Goal: Task Accomplishment & Management: Complete application form

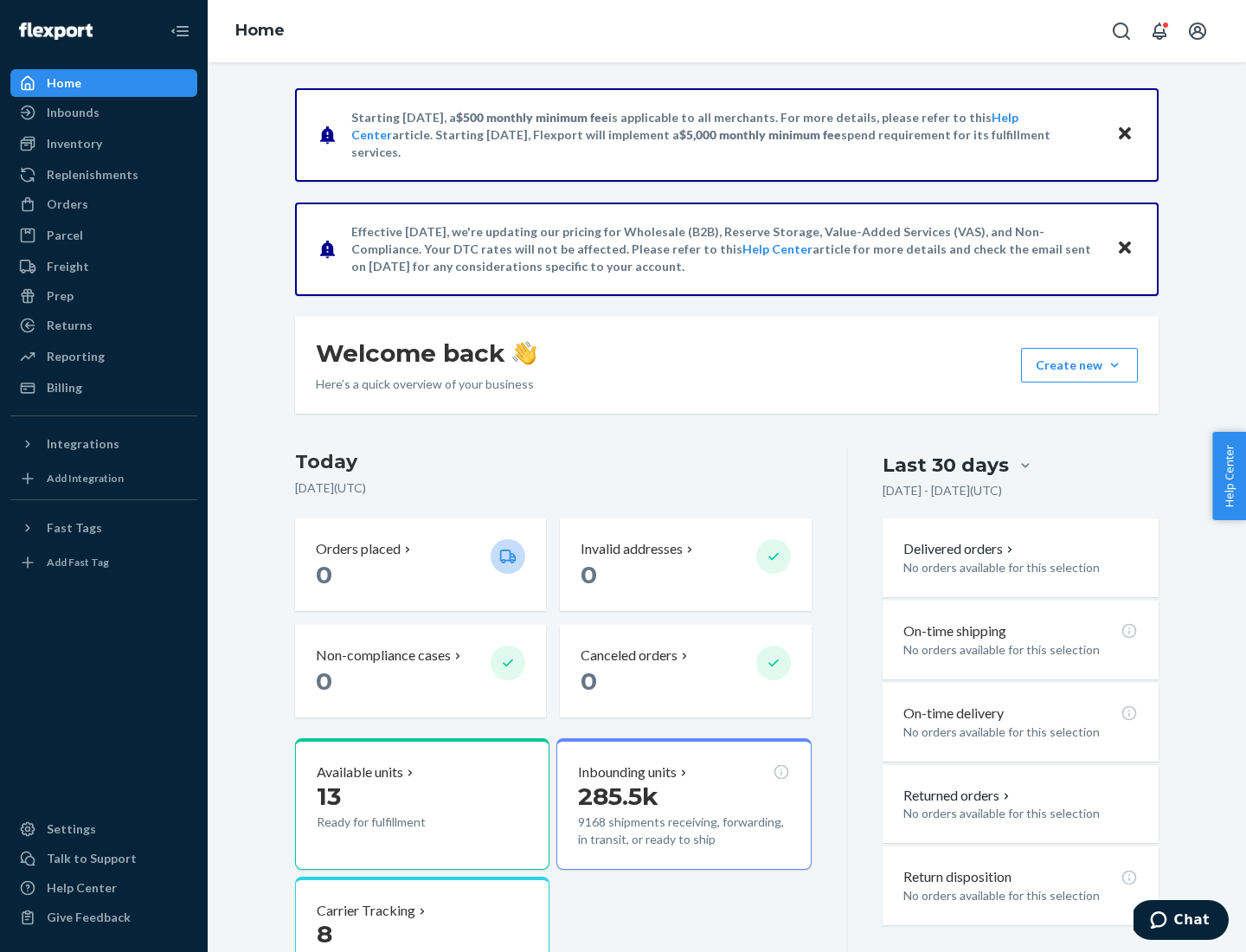
click at [1114, 365] on button "Create new Create new inbound Create new order Create new product" at bounding box center [1079, 365] width 117 height 34
click at [104, 112] on div "Inbounds" at bounding box center [103, 112] width 184 height 24
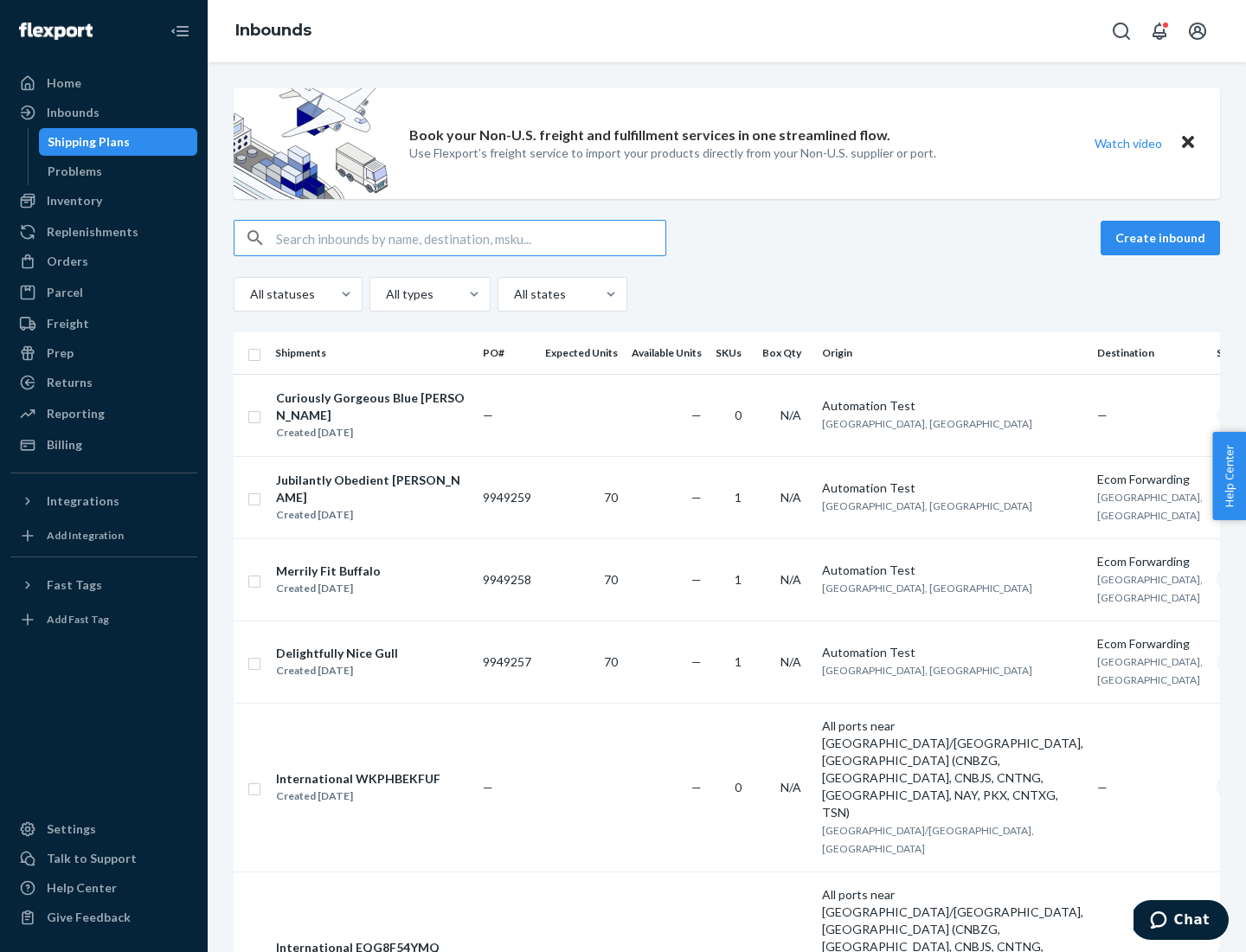
click at [1163, 238] on button "Create inbound" at bounding box center [1160, 238] width 119 height 34
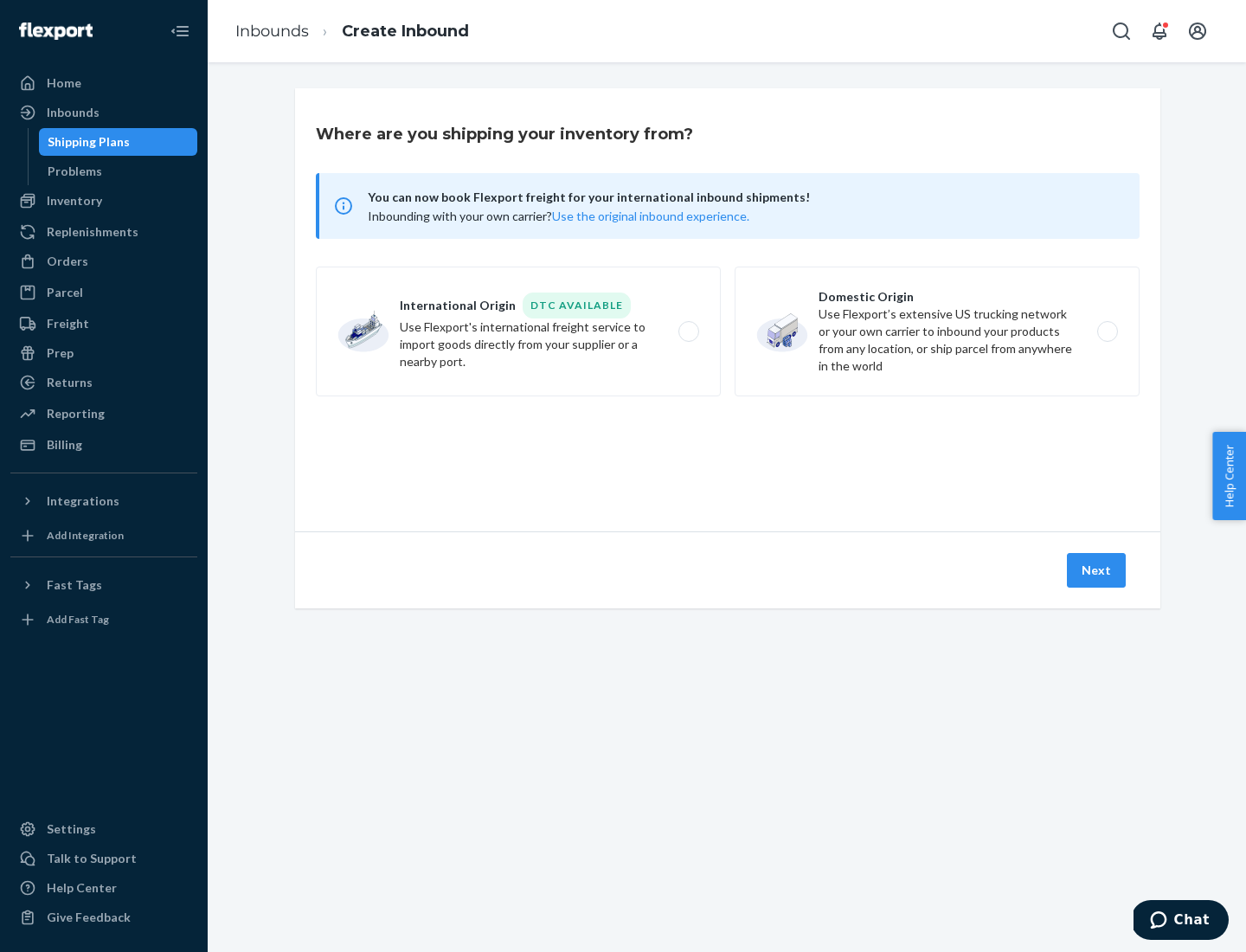
click at [937, 331] on label "Domestic Origin Use Flexport’s extensive US trucking network or your own carrie…" at bounding box center [937, 330] width 404 height 129
click at [1107, 331] on input "Domestic Origin Use Flexport’s extensive US trucking network or your own carrie…" at bounding box center [1112, 331] width 11 height 11
radio input "true"
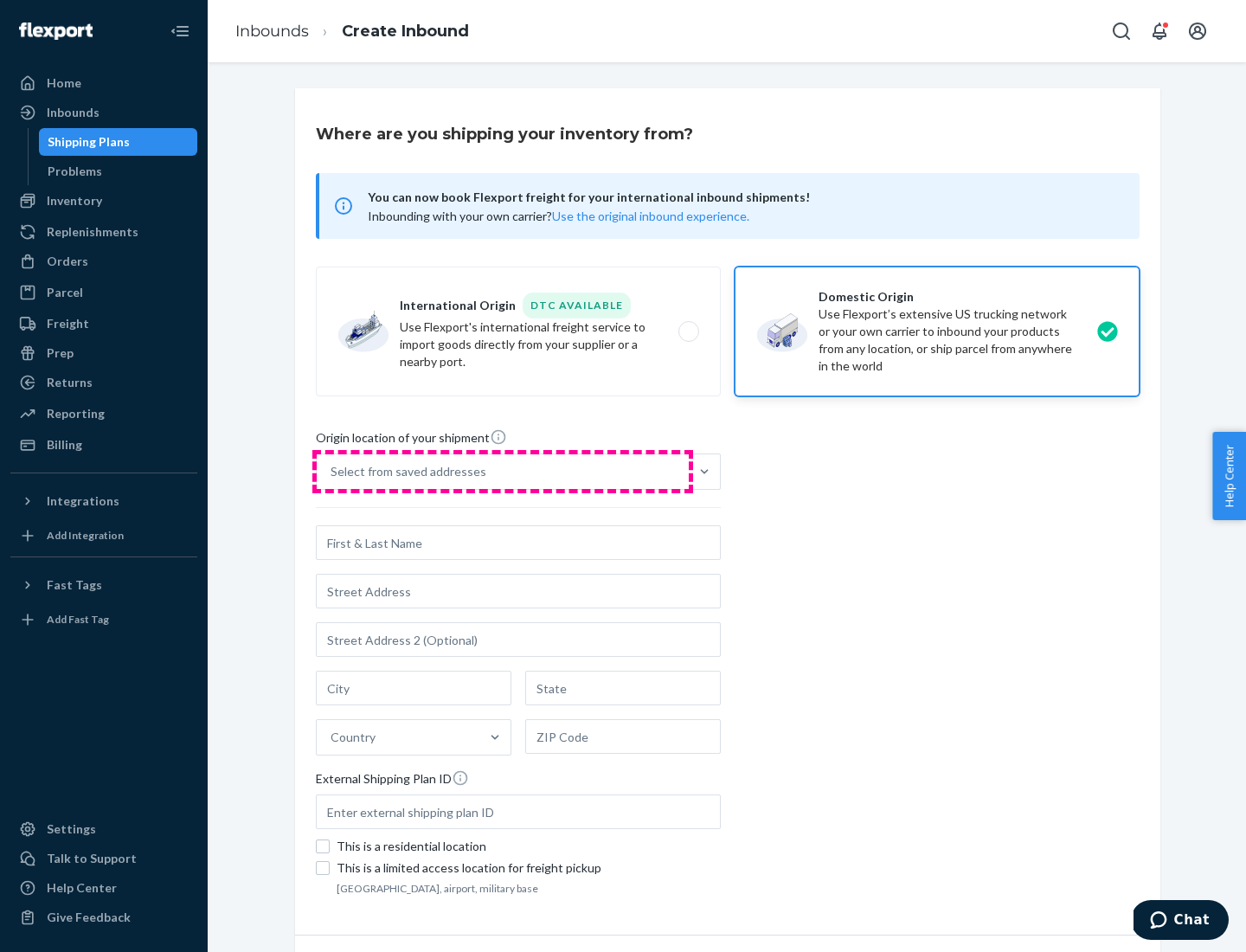
click at [502, 471] on div "Select from saved addresses" at bounding box center [502, 471] width 372 height 34
click at [332, 471] on input "Select from saved addresses" at bounding box center [331, 471] width 2 height 17
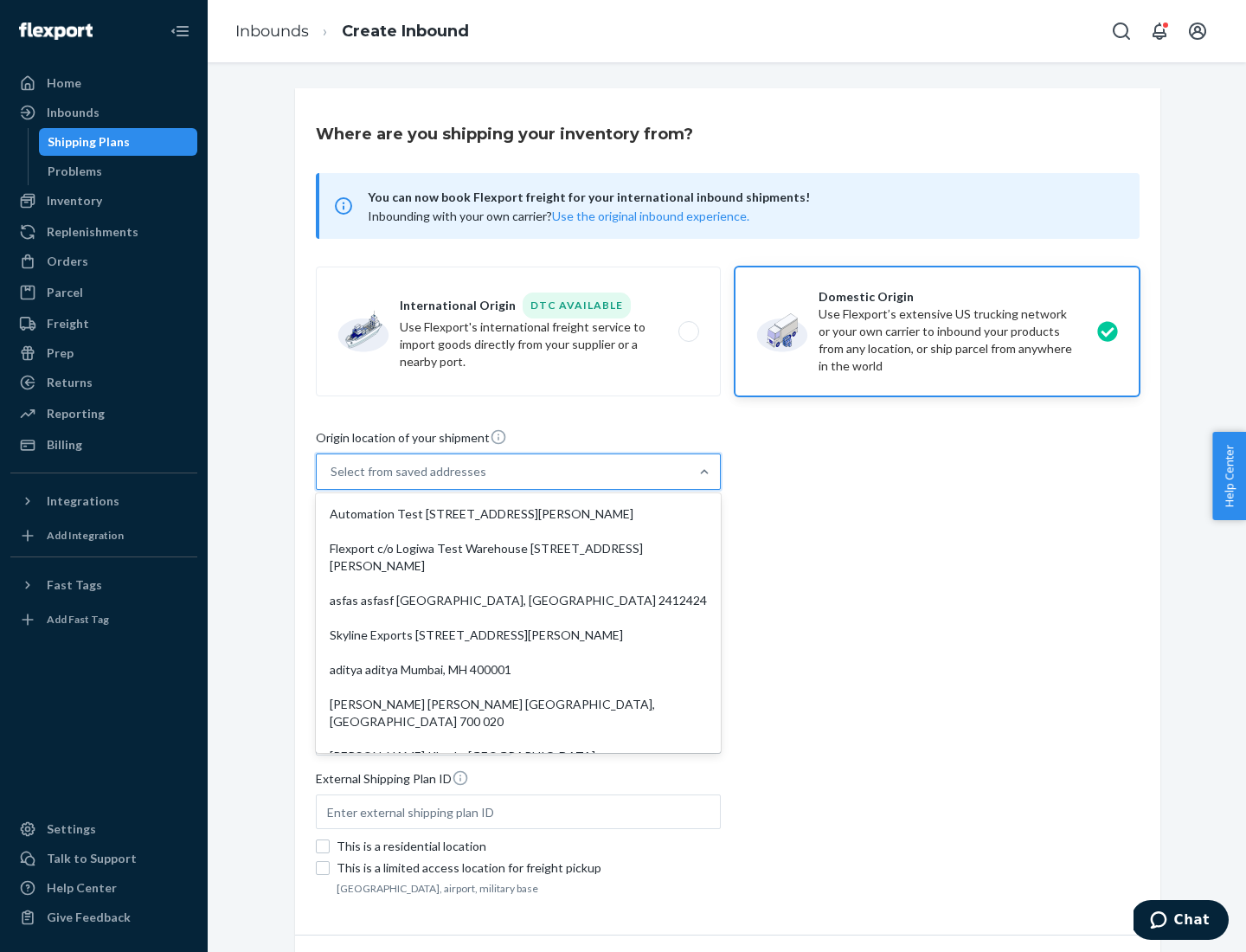
scroll to position [7, 0]
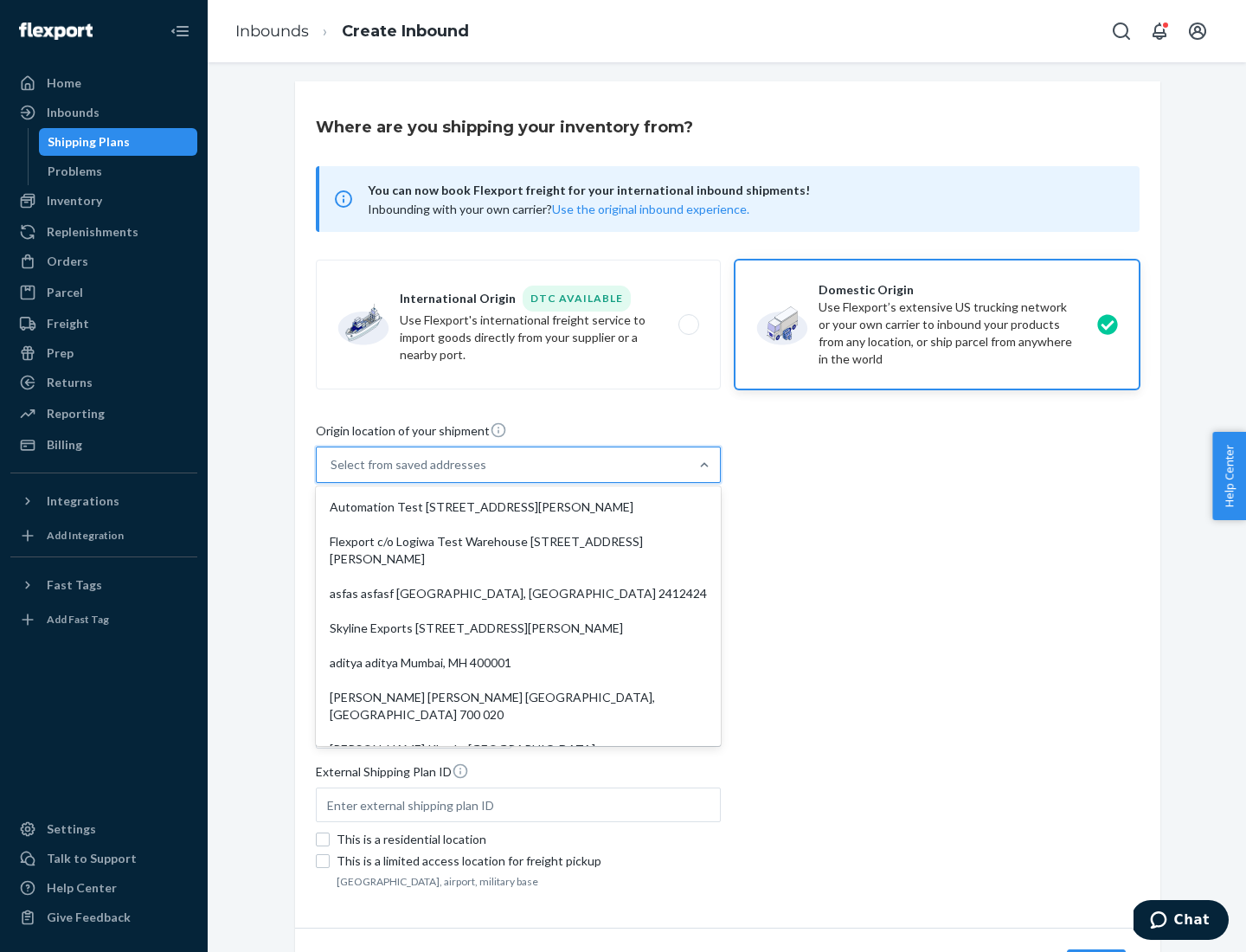
click at [518, 507] on div "Automation Test [STREET_ADDRESS][PERSON_NAME]" at bounding box center [518, 507] width 398 height 34
click at [332, 473] on input "option Automation Test [STREET_ADDRESS][PERSON_NAME]. 9 results available. Use …" at bounding box center [331, 464] width 2 height 17
type input "Automation Test"
type input "9th Floor"
type input "[GEOGRAPHIC_DATA]"
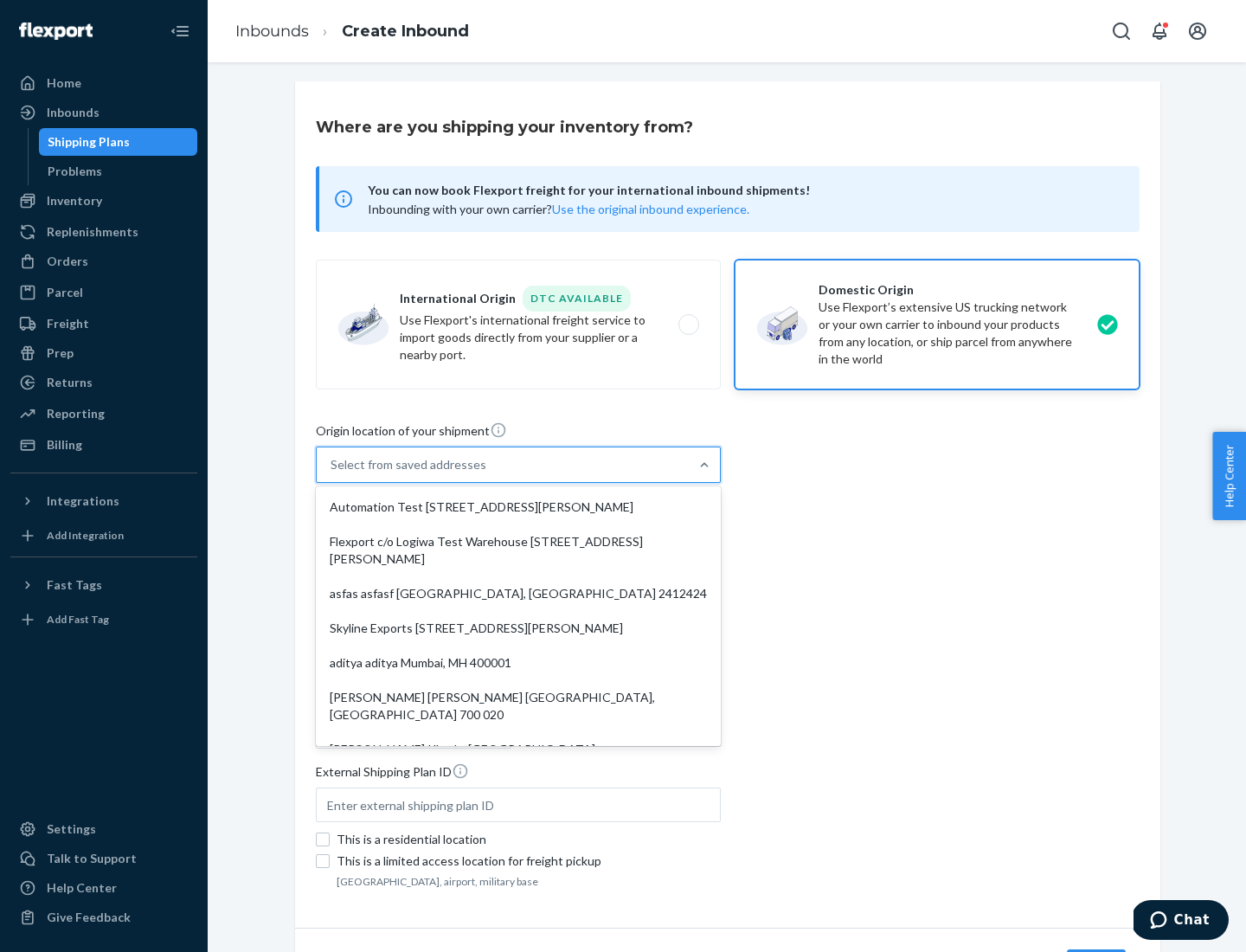
type input "CA"
type input "94104"
type input "[STREET_ADDRESS][PERSON_NAME]"
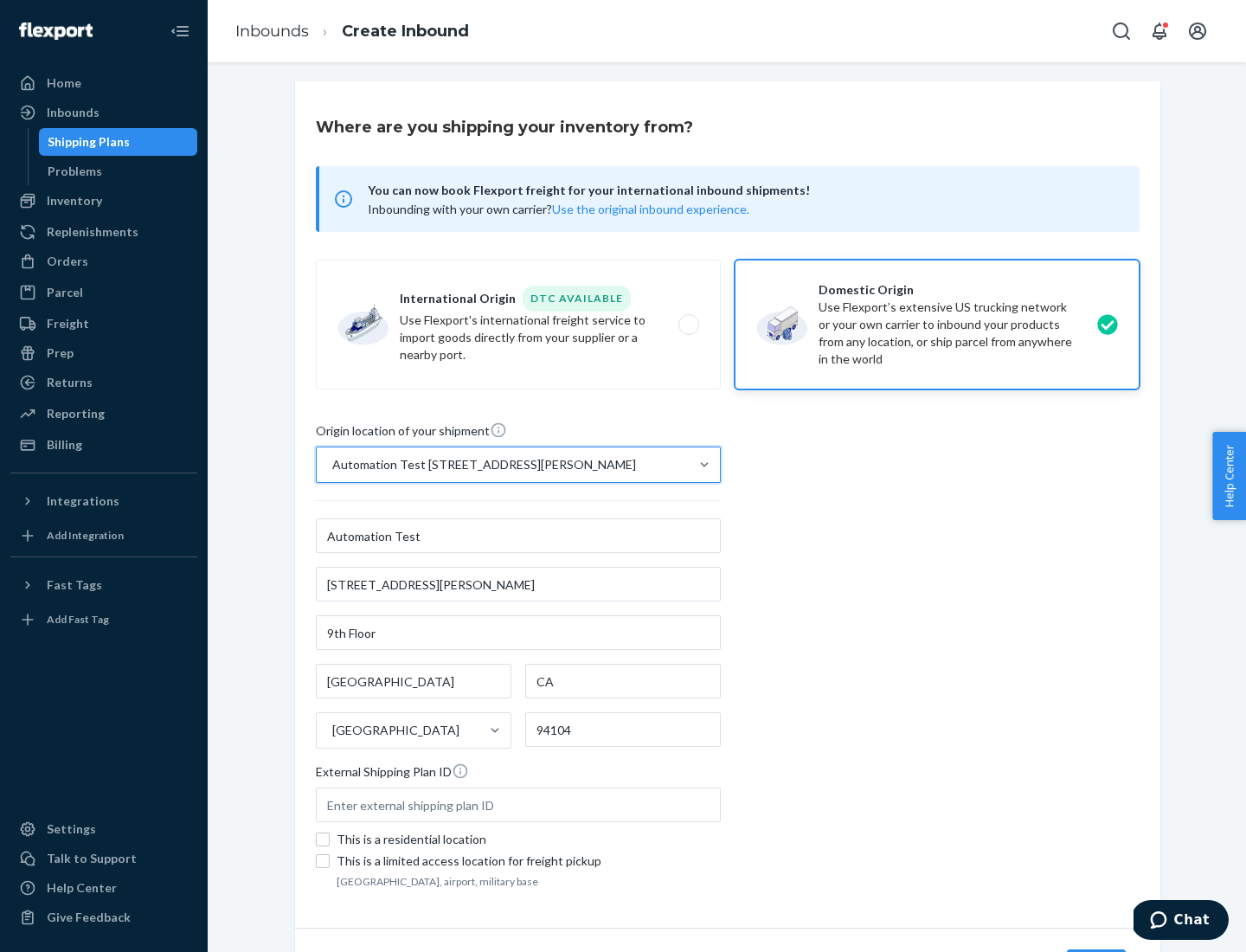
scroll to position [101, 0]
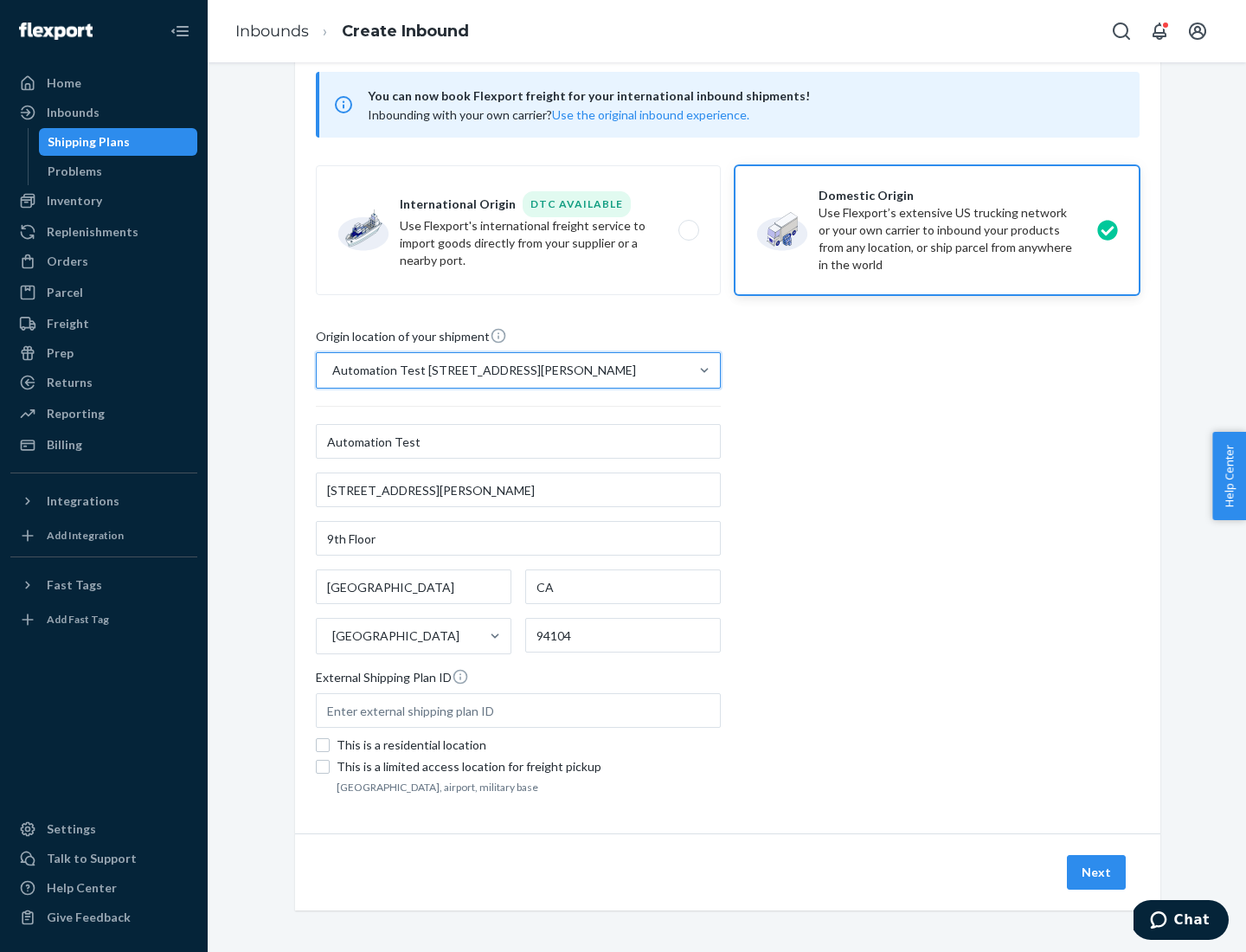
click at [1097, 872] on button "Next" at bounding box center [1096, 872] width 59 height 34
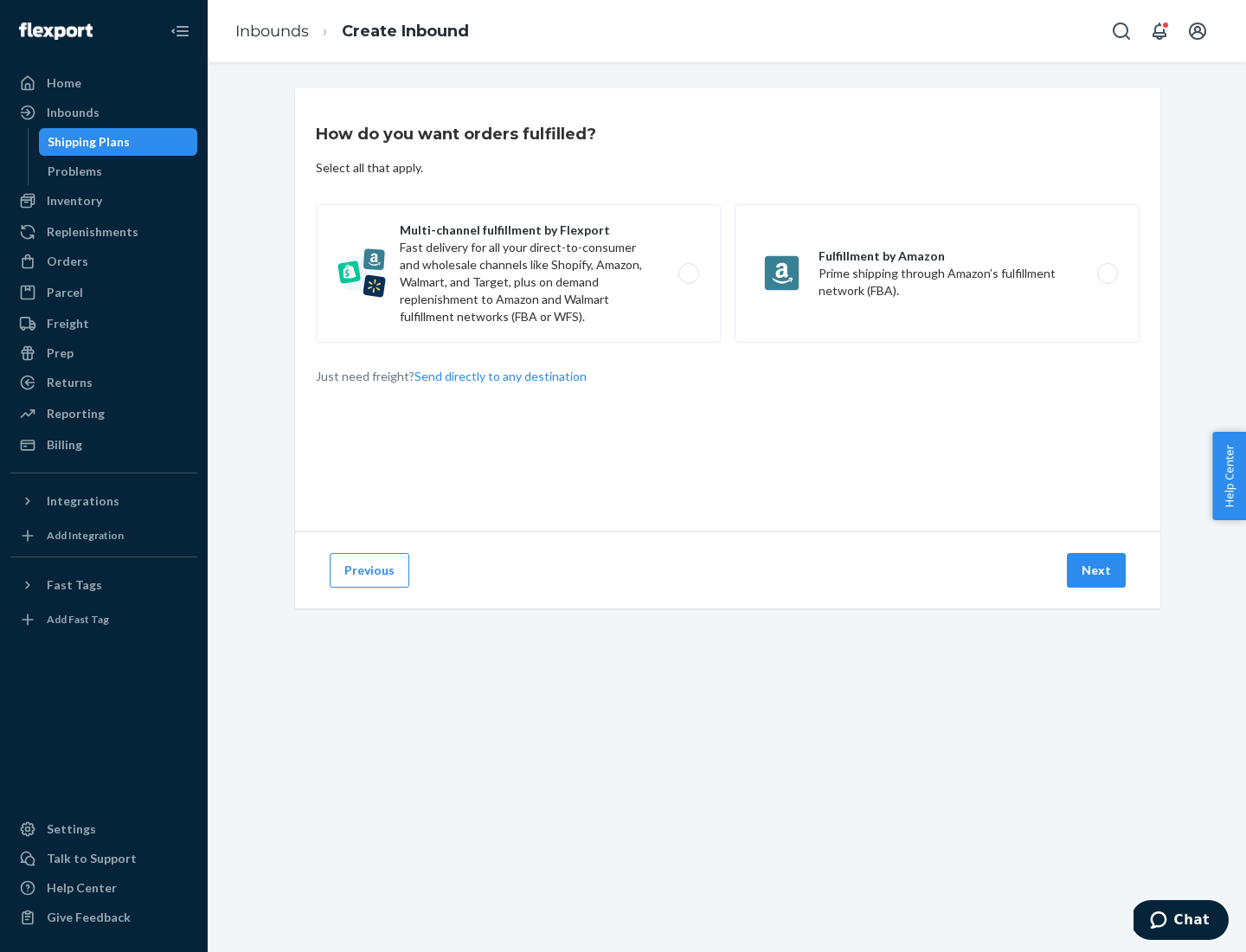
click at [518, 273] on label "Multi-channel fulfillment by Flexport Fast delivery for all your direct-to-cons…" at bounding box center [518, 273] width 404 height 138
click at [688, 273] on input "Multi-channel fulfillment by Flexport Fast delivery for all your direct-to-cons…" at bounding box center [693, 273] width 11 height 11
radio input "true"
click at [1097, 570] on button "Next" at bounding box center [1096, 570] width 59 height 34
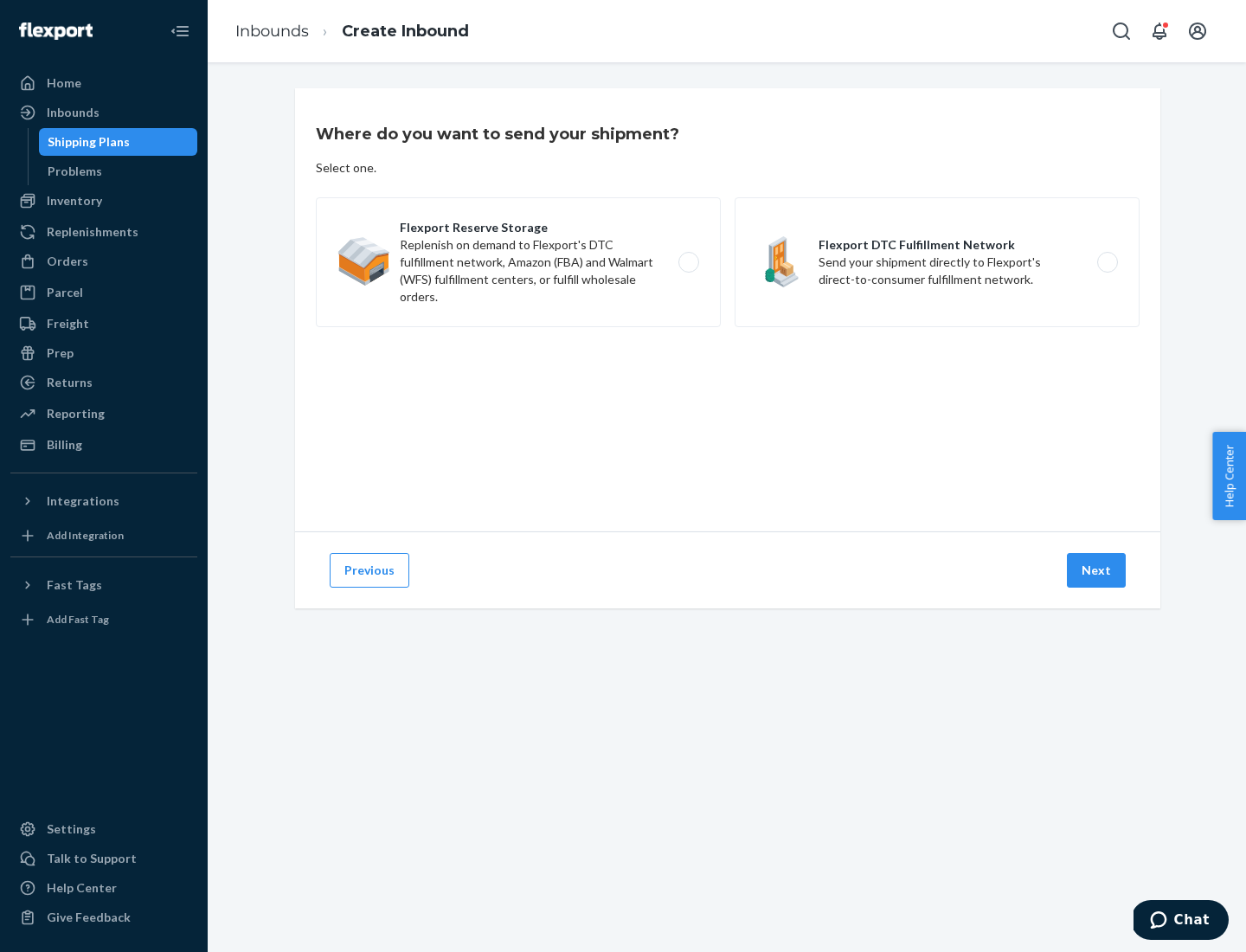
click at [937, 262] on label "Flexport DTC Fulfillment Network Send your shipment directly to Flexport's dire…" at bounding box center [937, 262] width 404 height 129
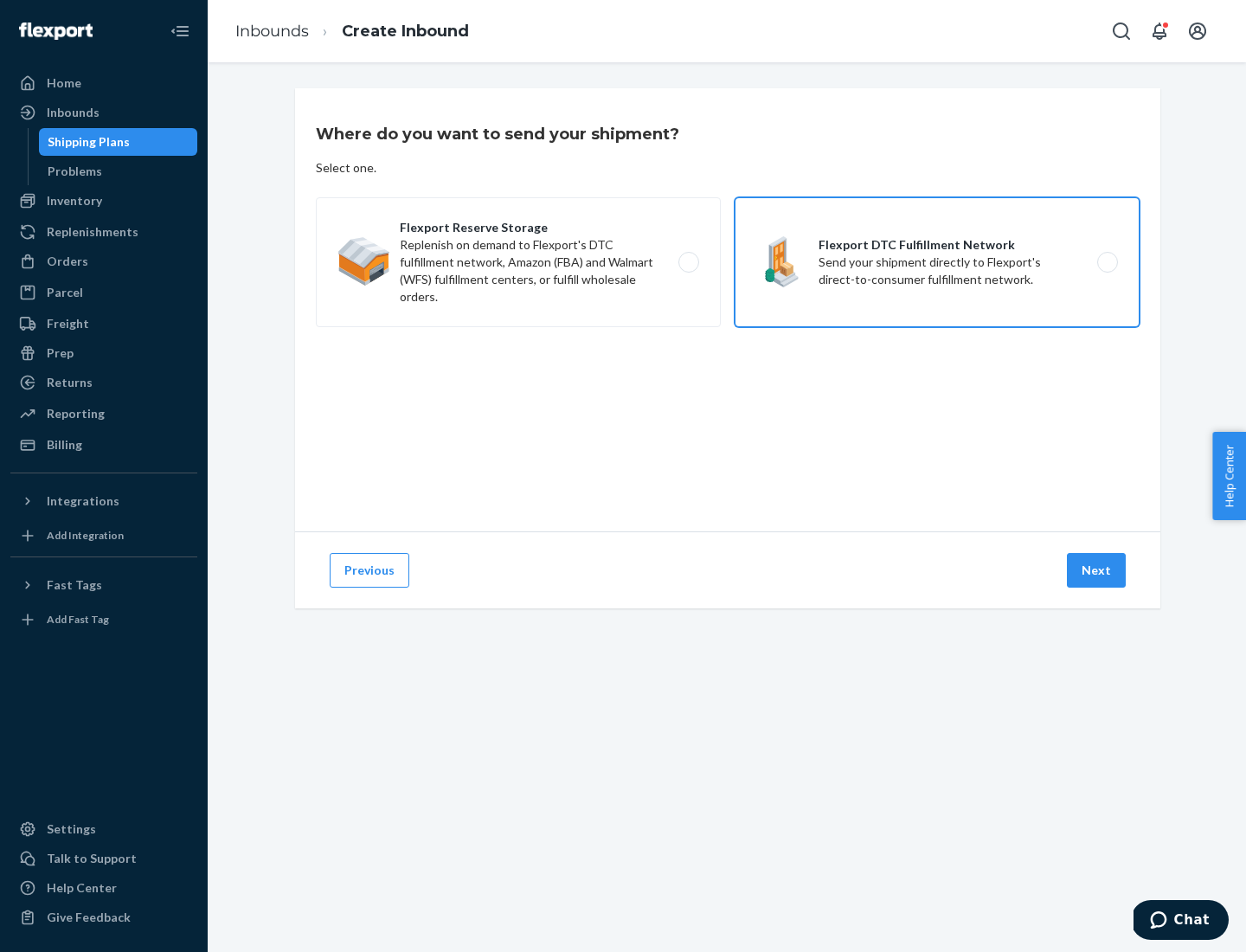
click at [1107, 262] on input "Flexport DTC Fulfillment Network Send your shipment directly to Flexport's dire…" at bounding box center [1112, 262] width 11 height 11
radio input "true"
click at [1097, 570] on button "Next" at bounding box center [1096, 570] width 59 height 34
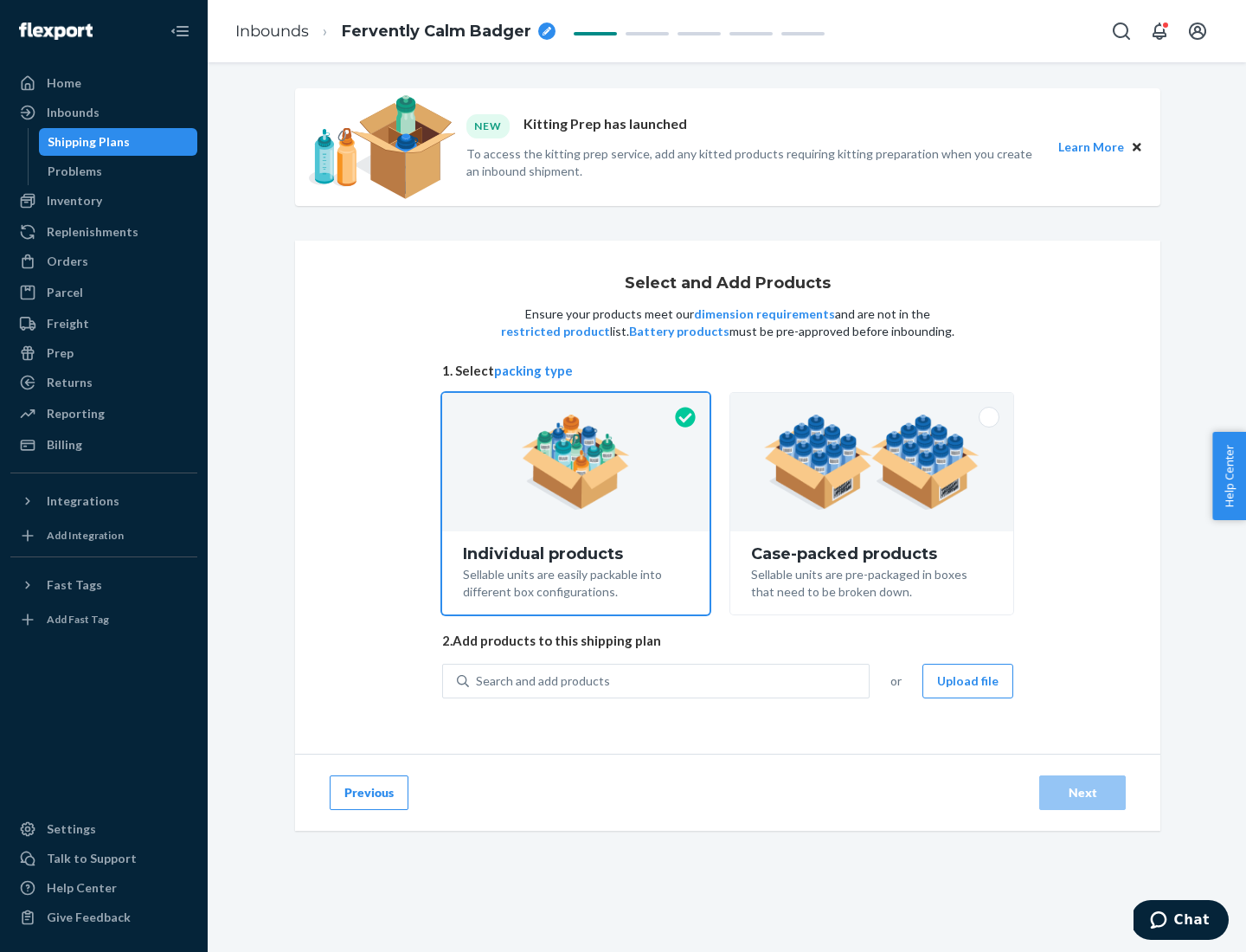
click at [872, 462] on img at bounding box center [871, 462] width 215 height 95
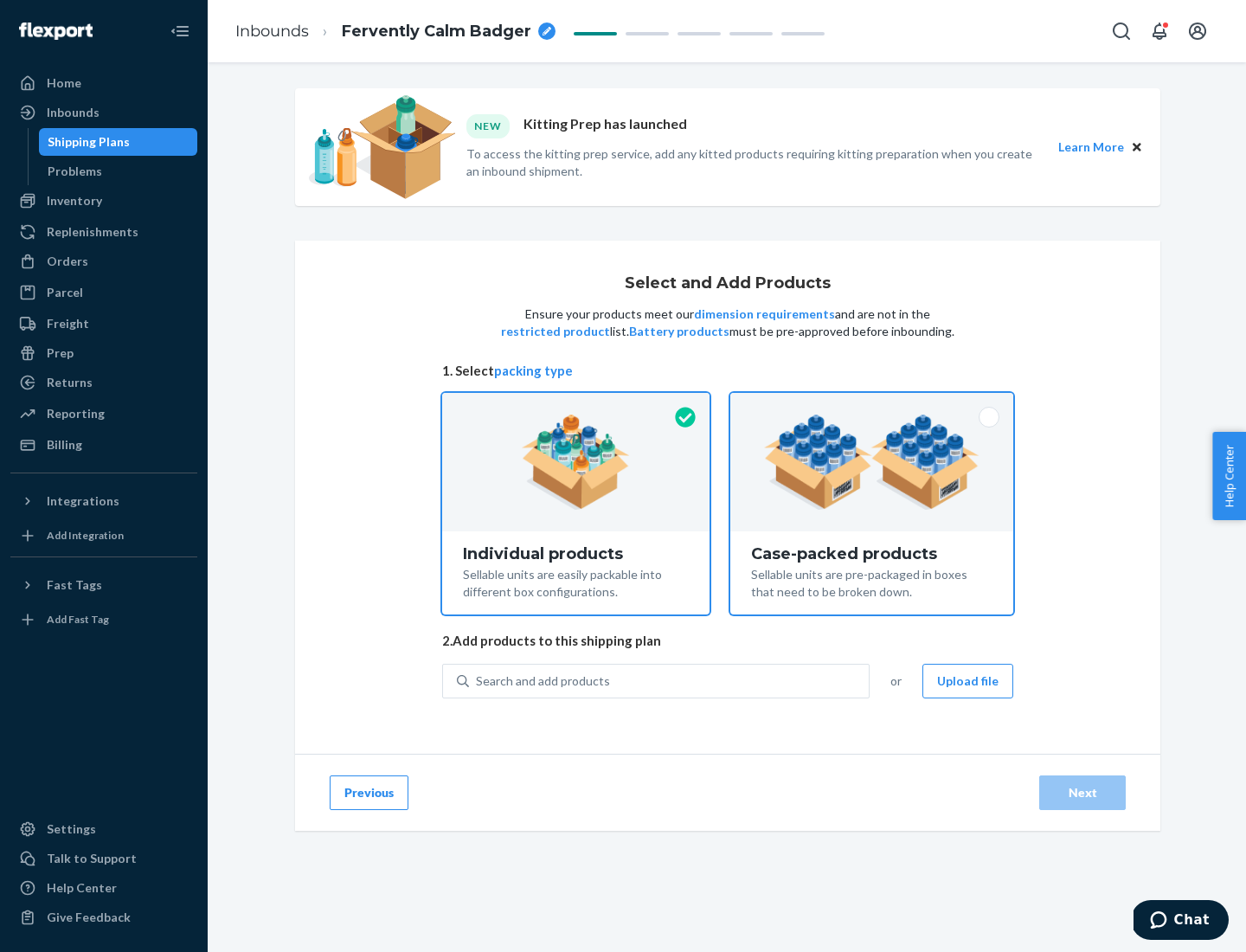
click at [872, 404] on input "Case-packed products Sellable units are pre-packaged in boxes that need to be b…" at bounding box center [871, 398] width 11 height 11
radio input "true"
radio input "false"
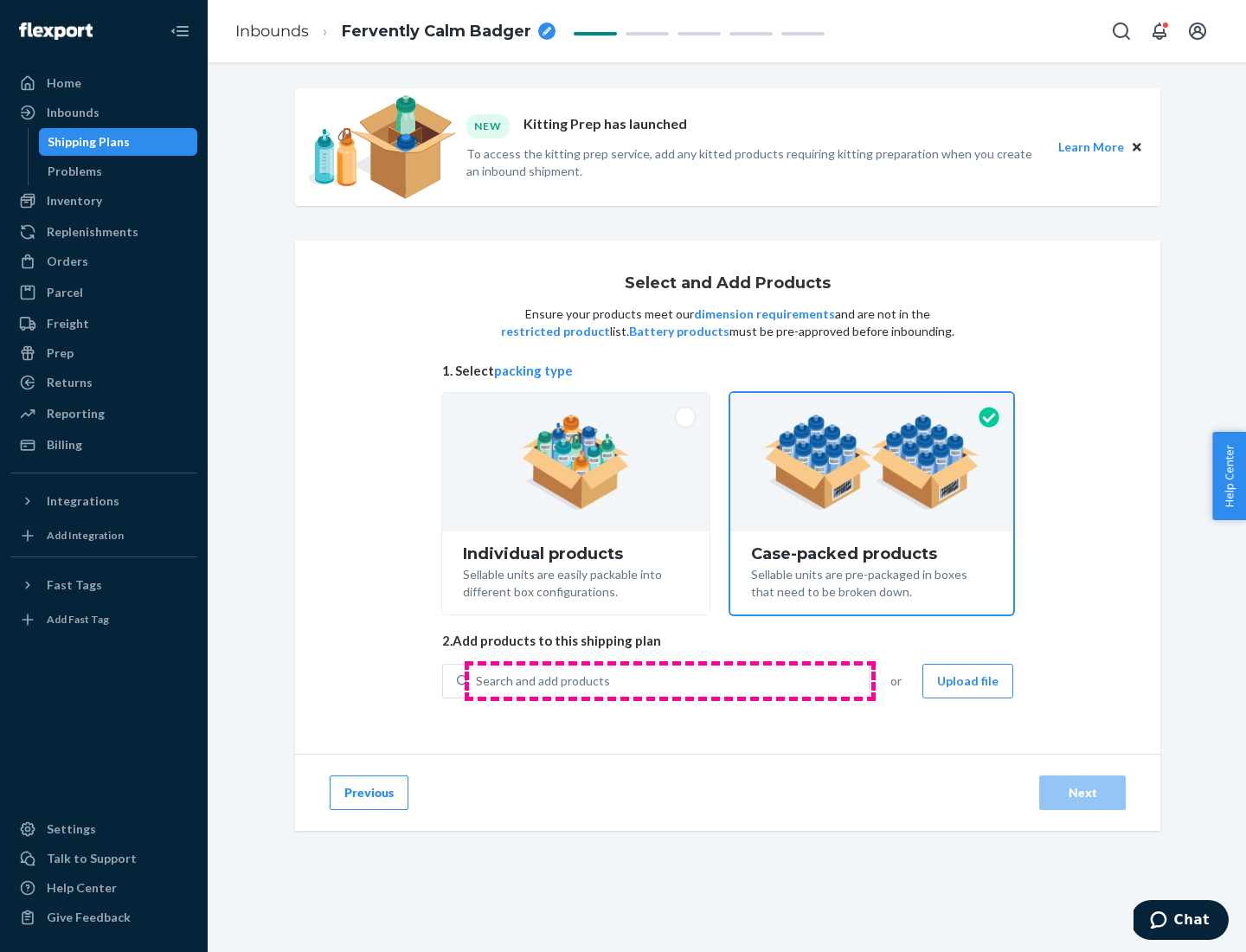
click at [670, 680] on div "Search and add products" at bounding box center [669, 681] width 400 height 31
click at [478, 680] on input "Search and add products" at bounding box center [477, 681] width 2 height 17
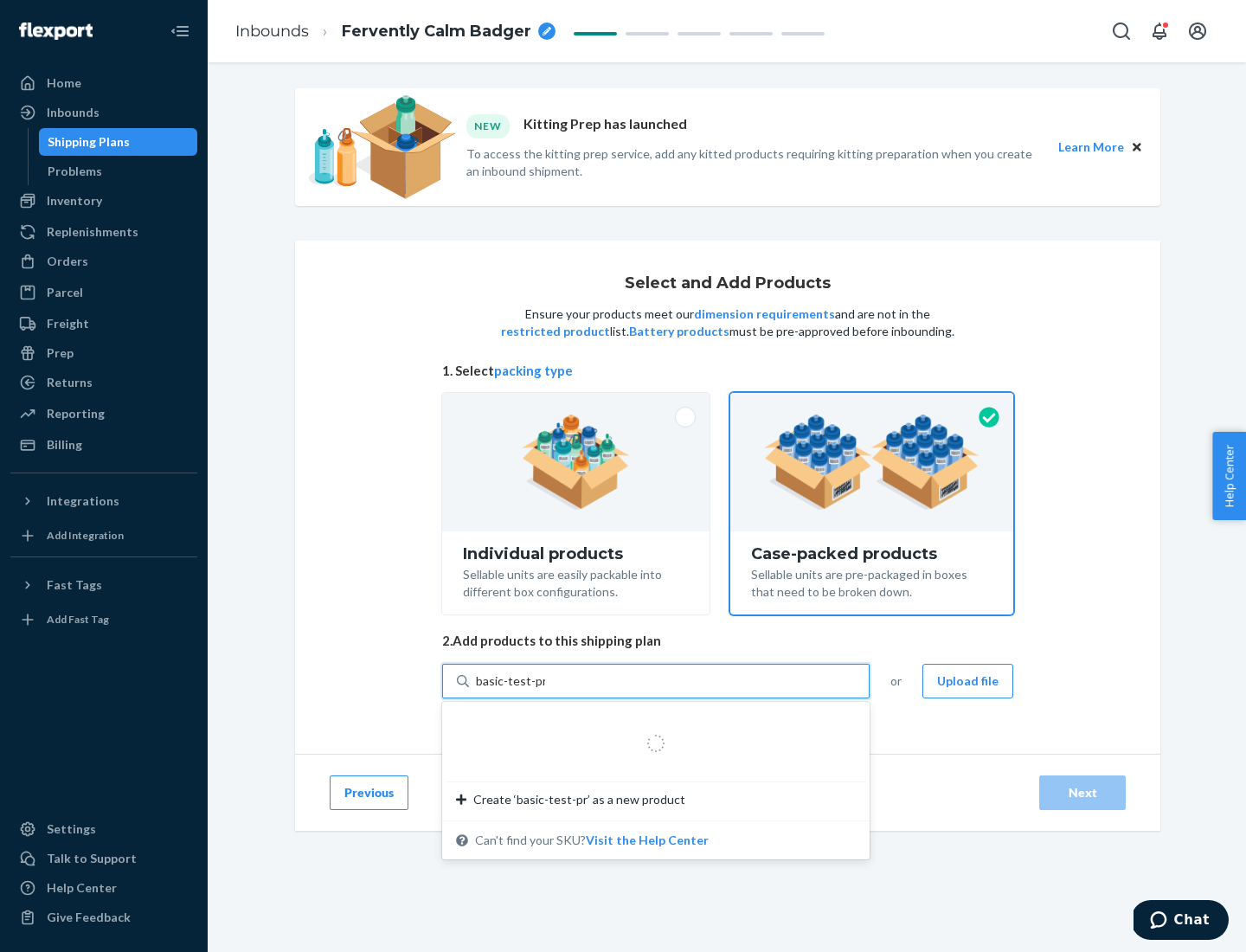
type input "basic-test-product-1"
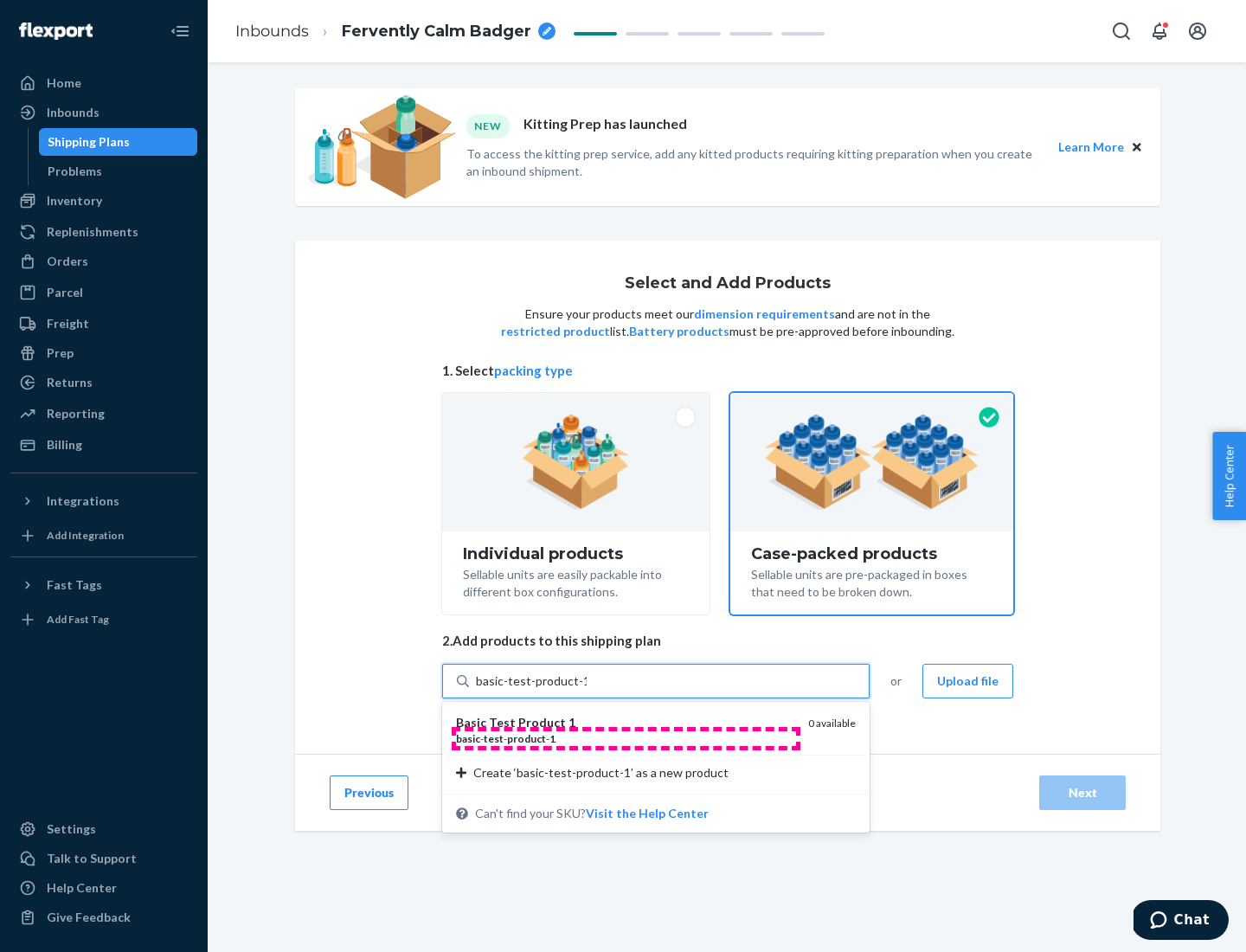
click at [625, 738] on div "basic - test - product - 1" at bounding box center [625, 738] width 338 height 14
click at [586, 690] on input "basic-test-product-1" at bounding box center [531, 681] width 110 height 17
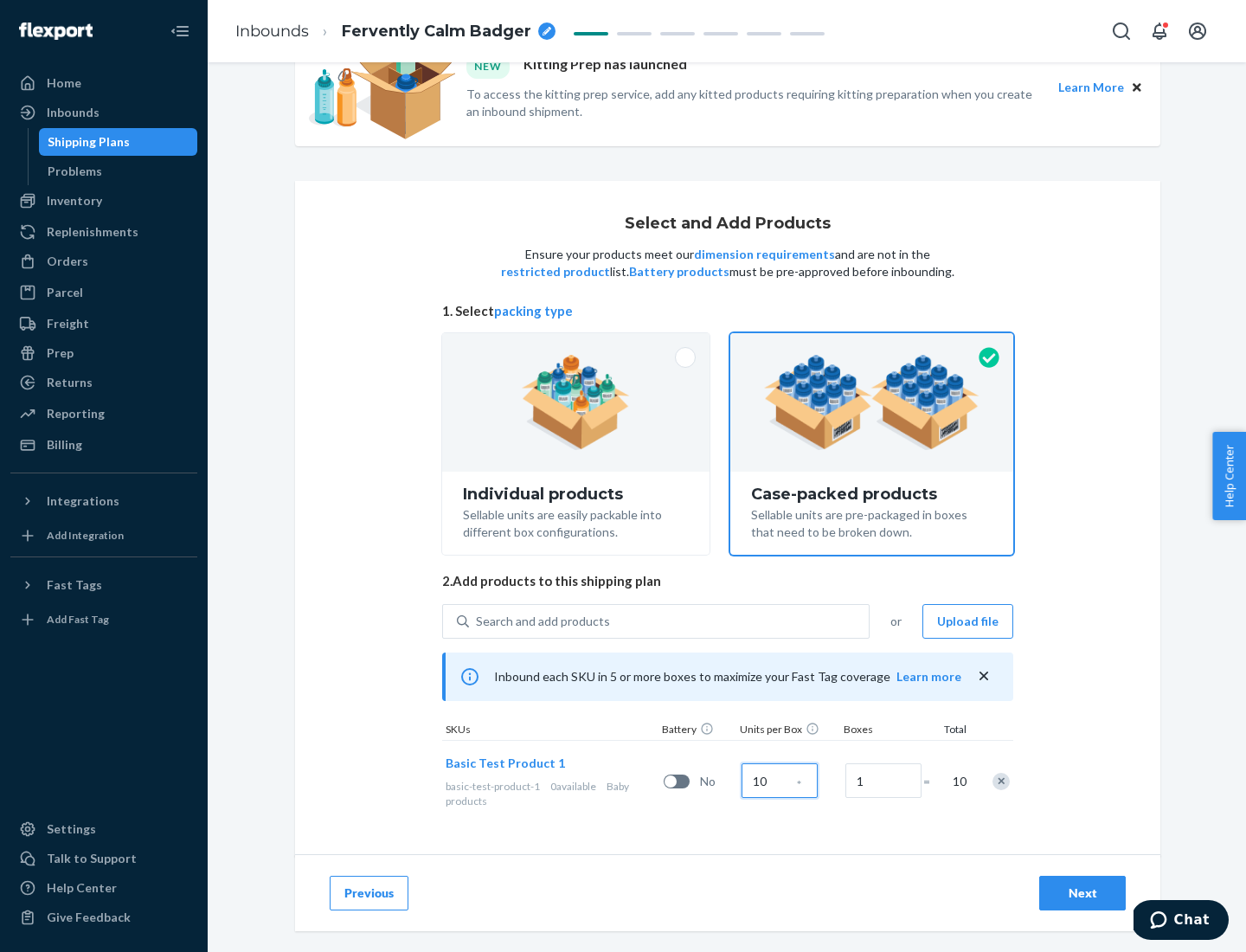
scroll to position [62, 0]
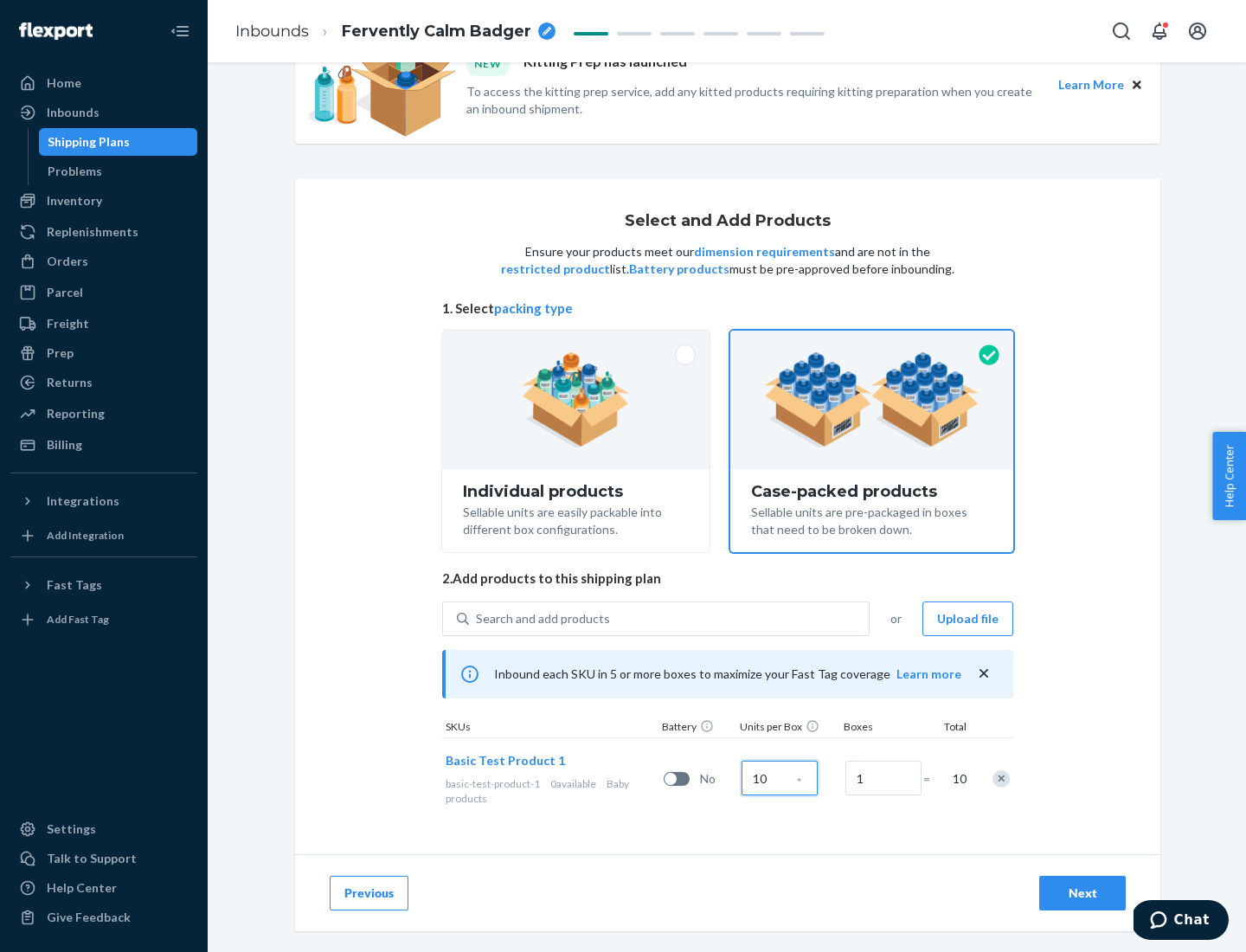
type input "10"
type input "7"
click at [1082, 893] on div "Next" at bounding box center [1081, 892] width 57 height 17
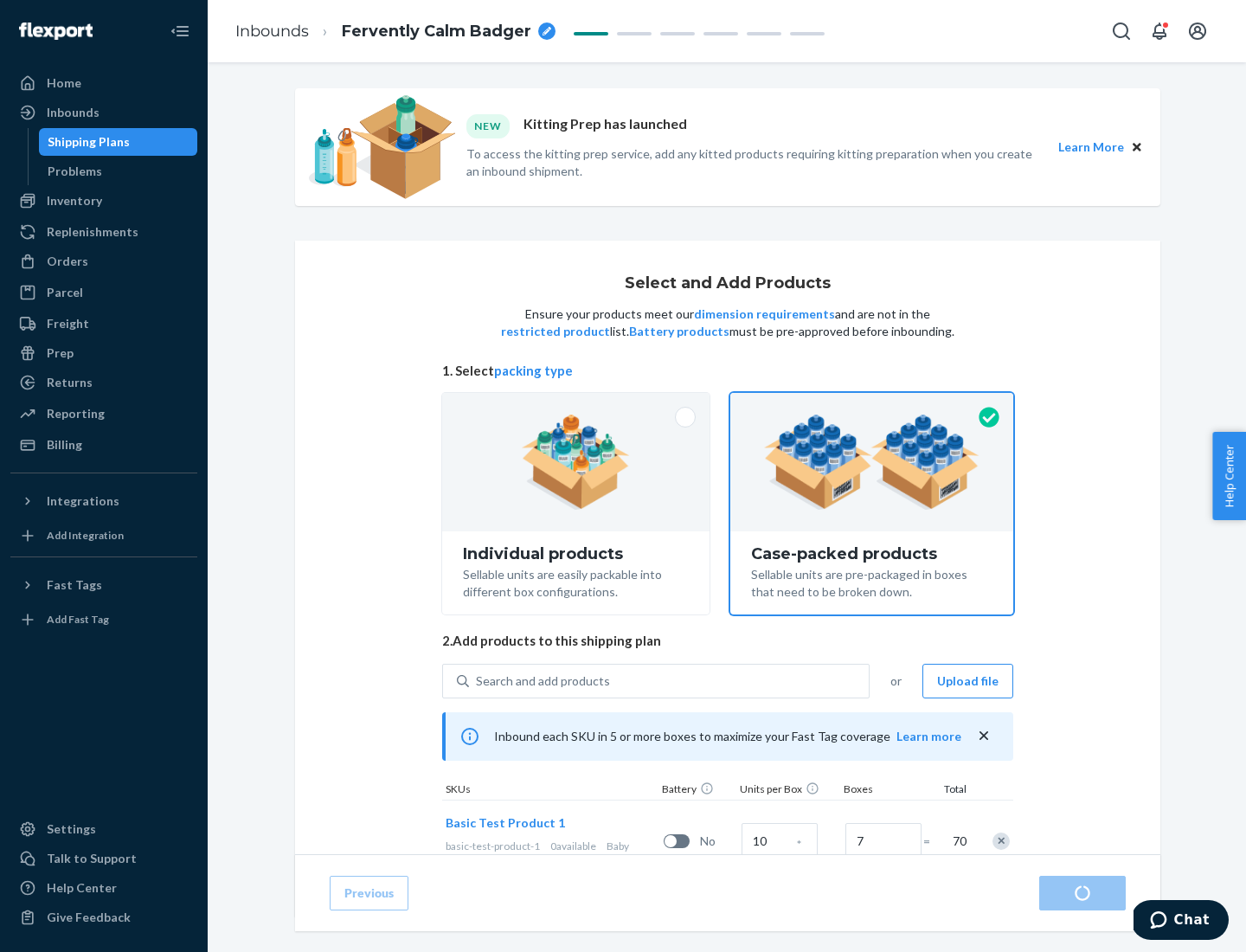
radio input "true"
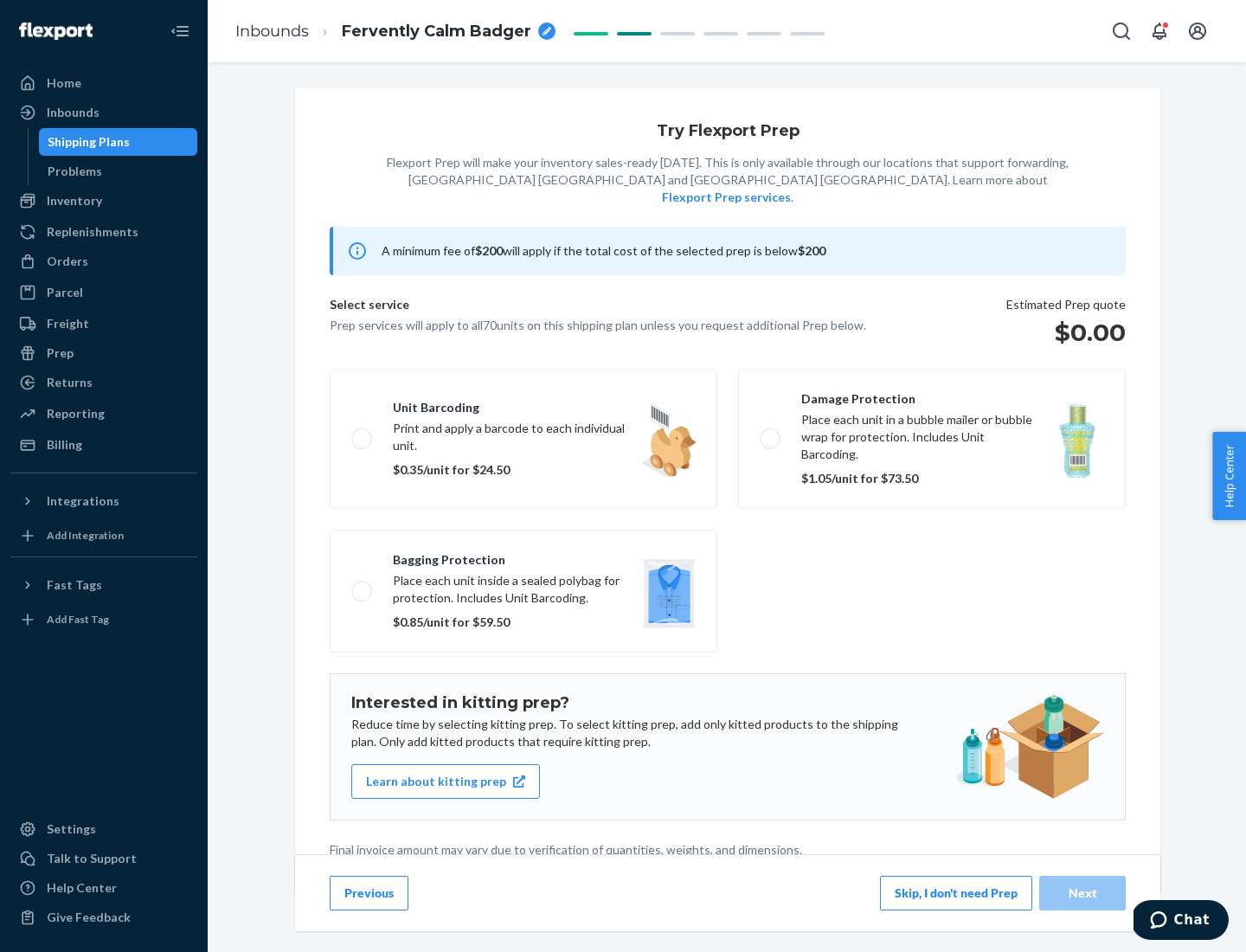
scroll to position [5, 0]
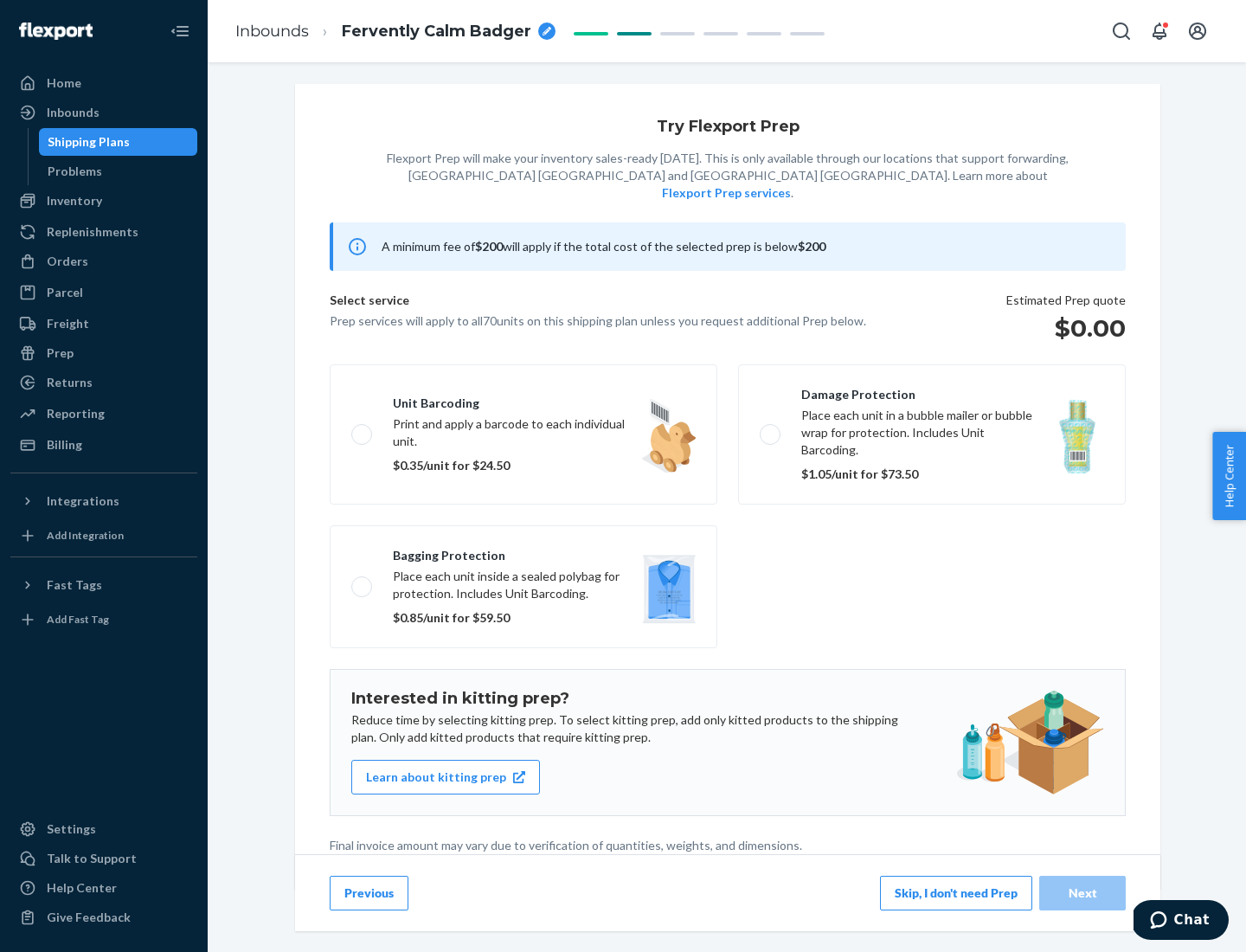
click at [956, 892] on button "Skip, I don't need Prep" at bounding box center [956, 892] width 152 height 34
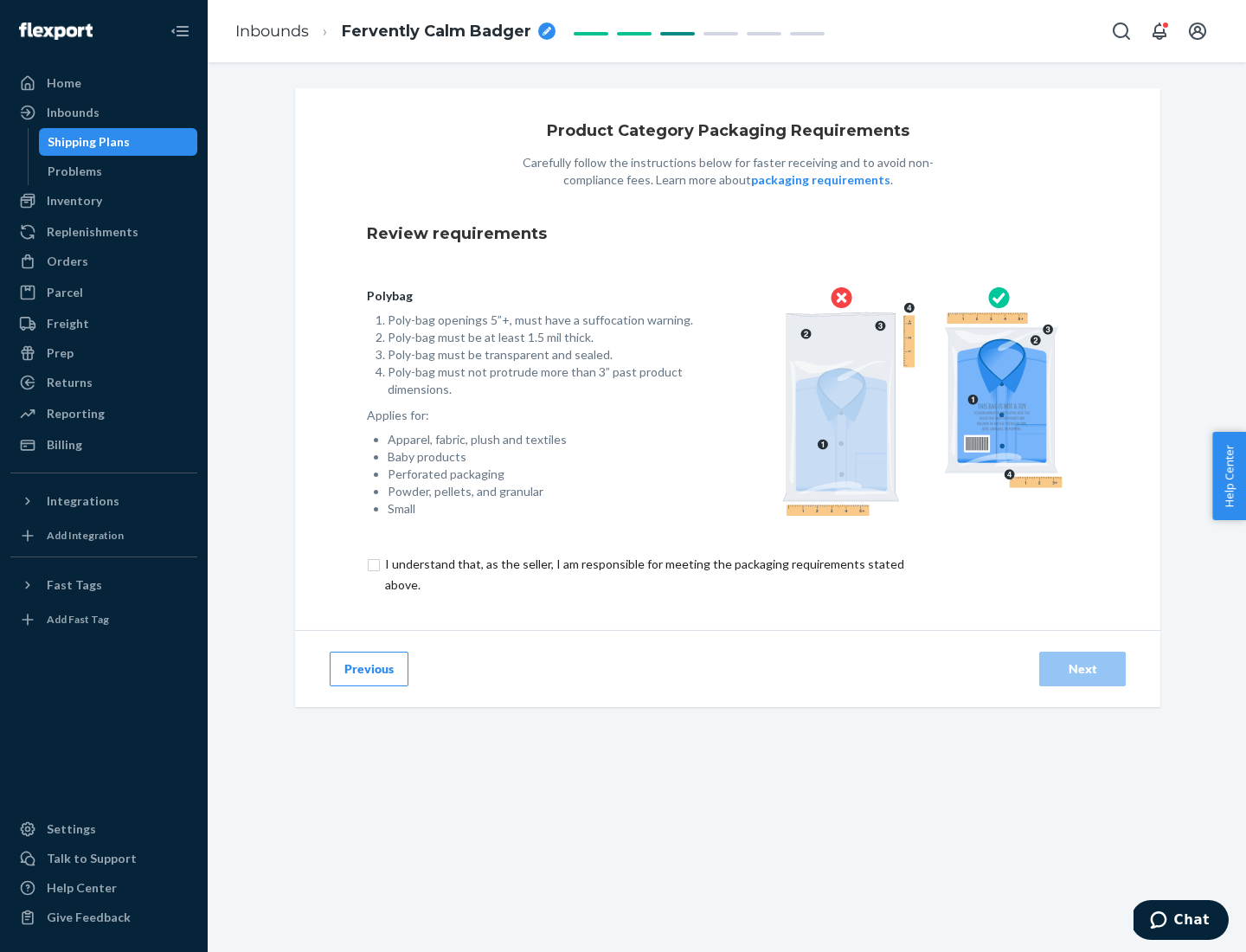
click at [642, 574] on input "checkbox" at bounding box center [654, 575] width 575 height 42
checkbox input "true"
click at [1082, 668] on div "Next" at bounding box center [1081, 668] width 57 height 17
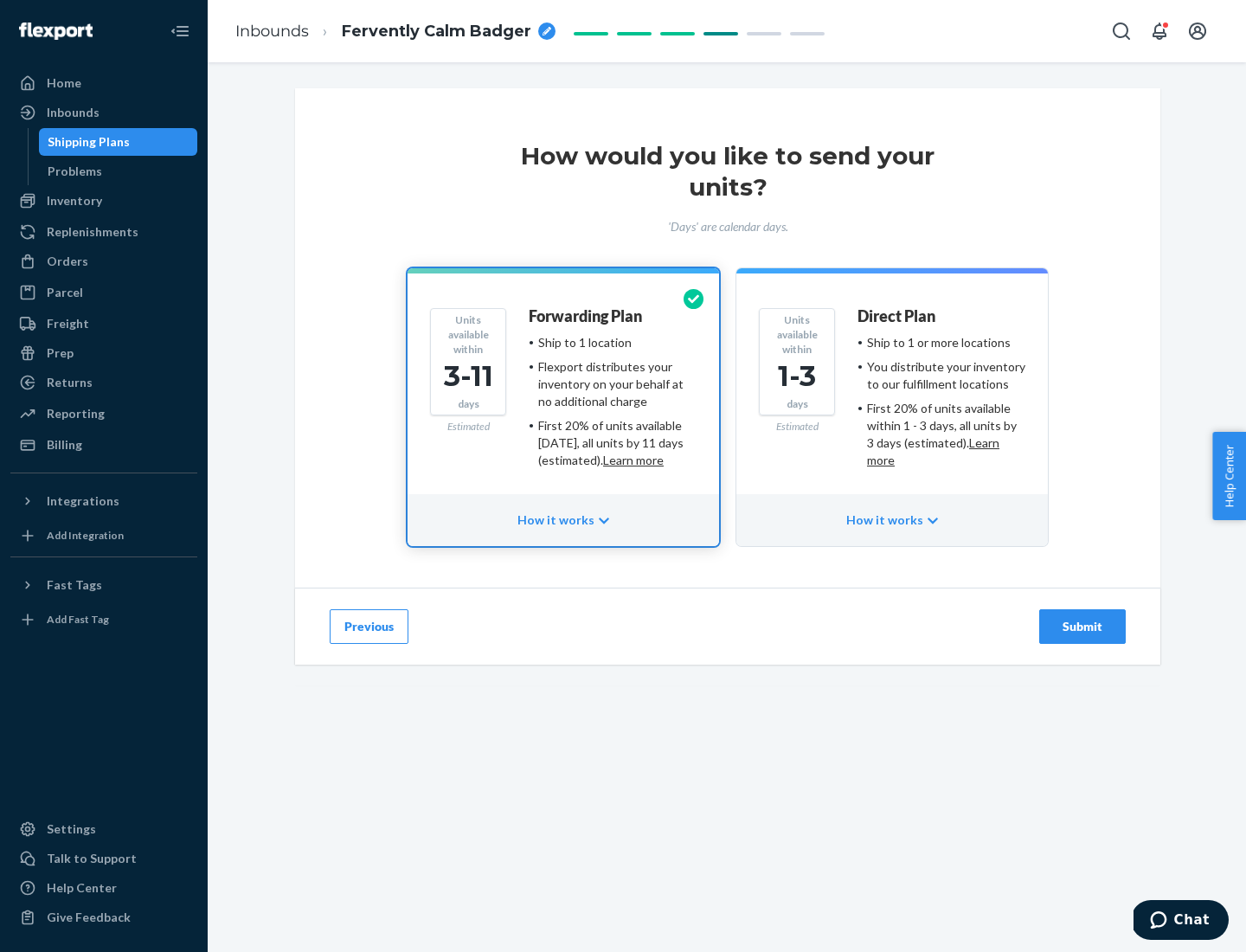
click at [892, 395] on ul "Ship to 1 or more locations You distribute your inventory to our fulfillment lo…" at bounding box center [940, 401] width 167 height 135
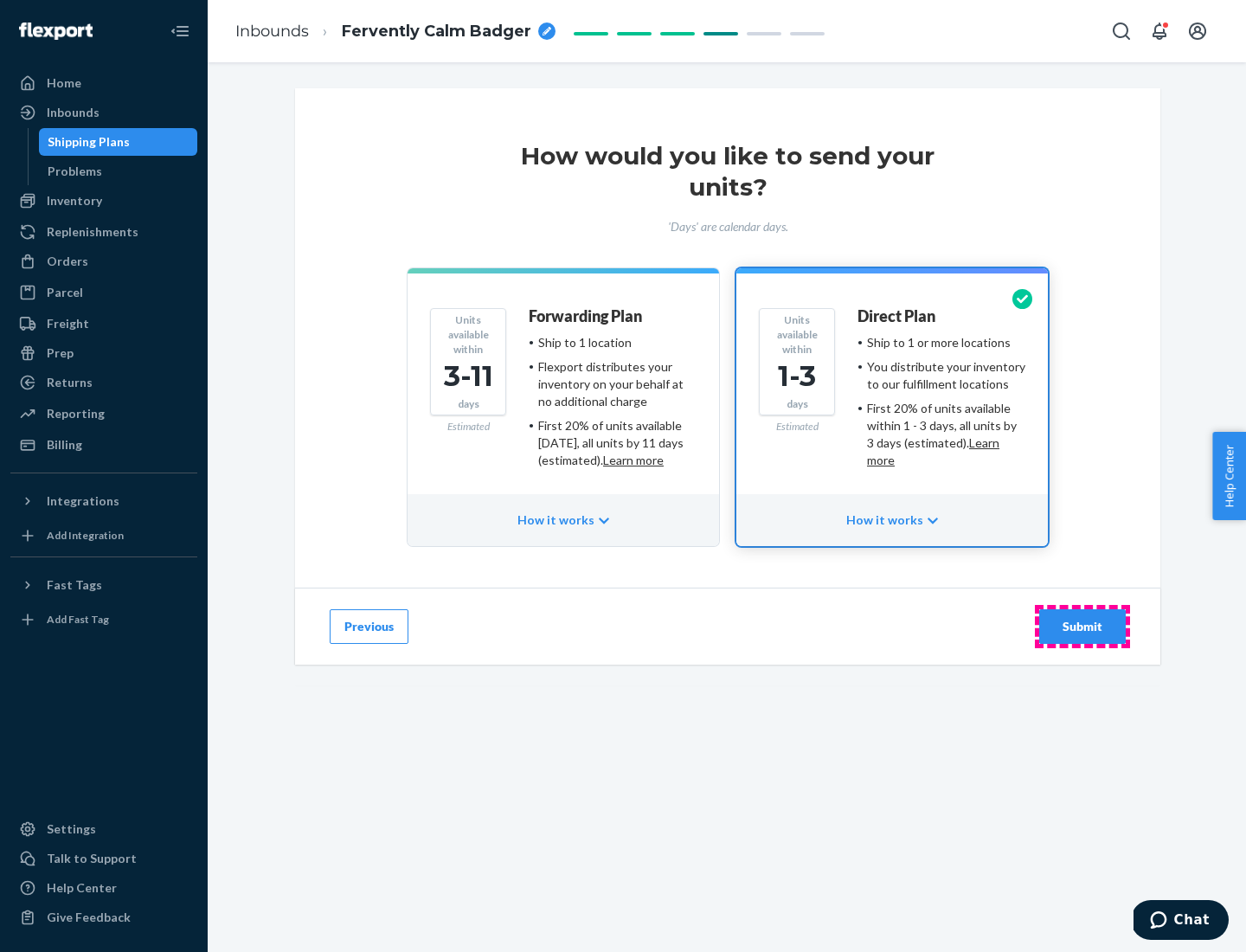
click at [1082, 626] on div "Submit" at bounding box center [1081, 626] width 57 height 17
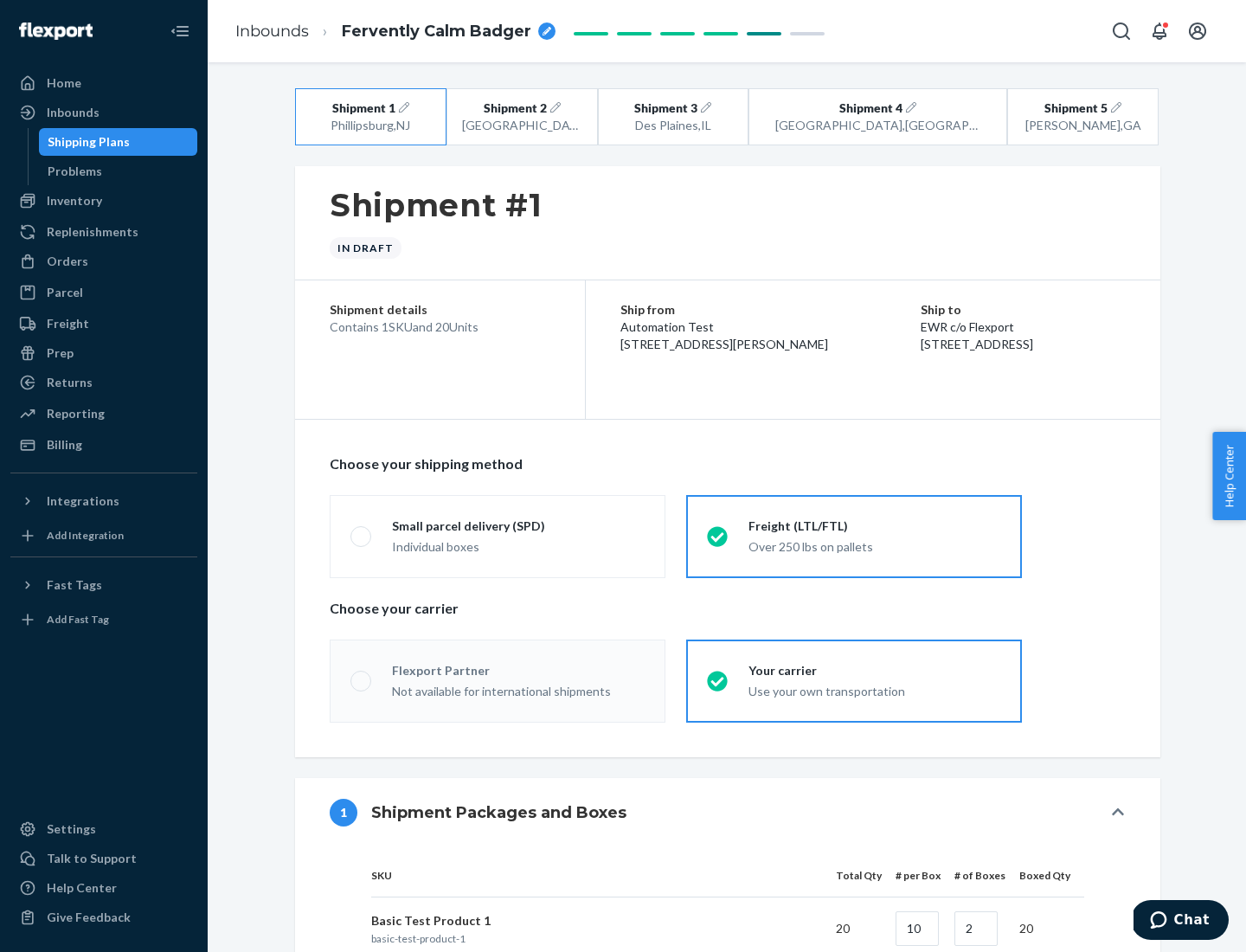
radio input "true"
radio input "false"
radio input "true"
radio input "false"
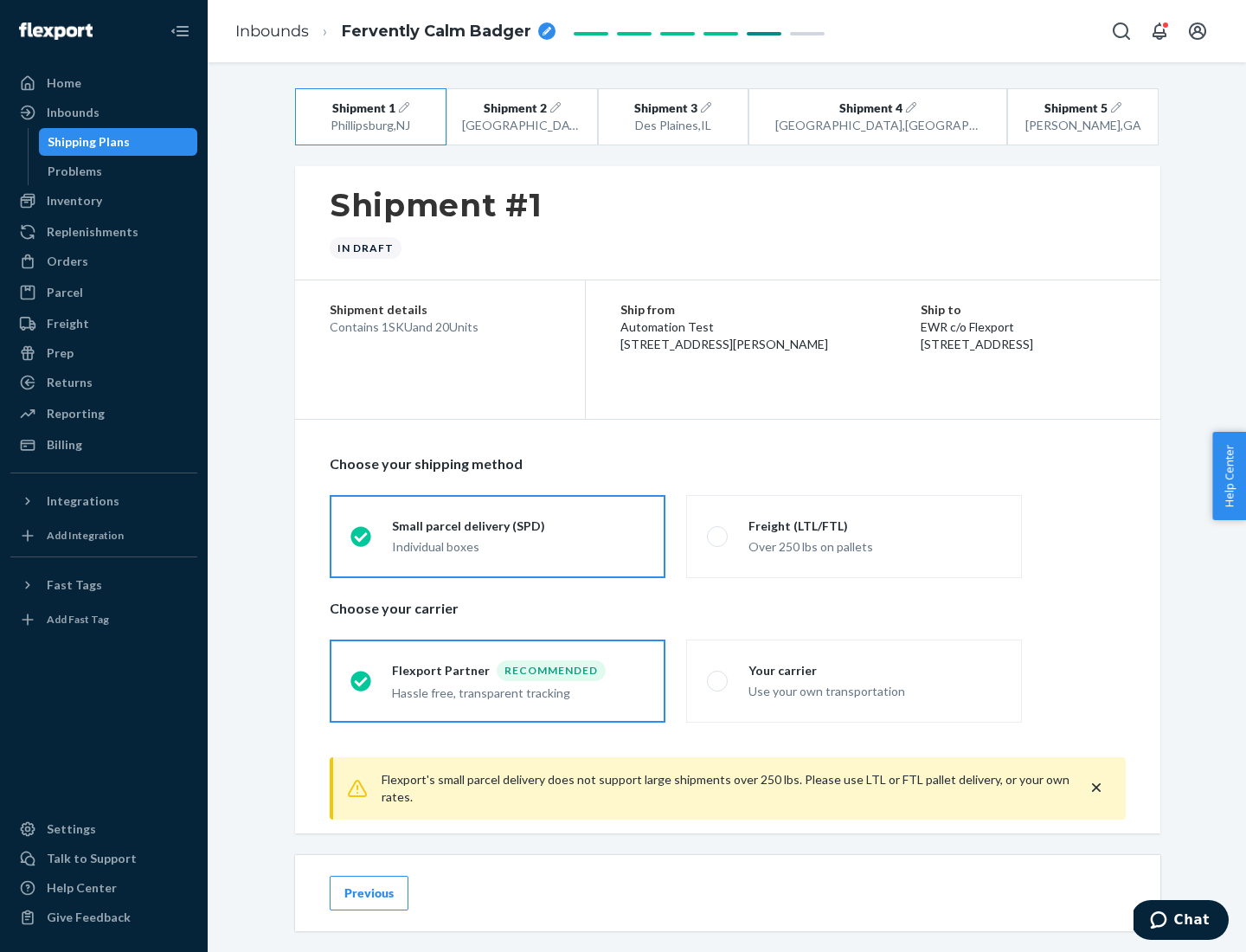
scroll to position [19, 0]
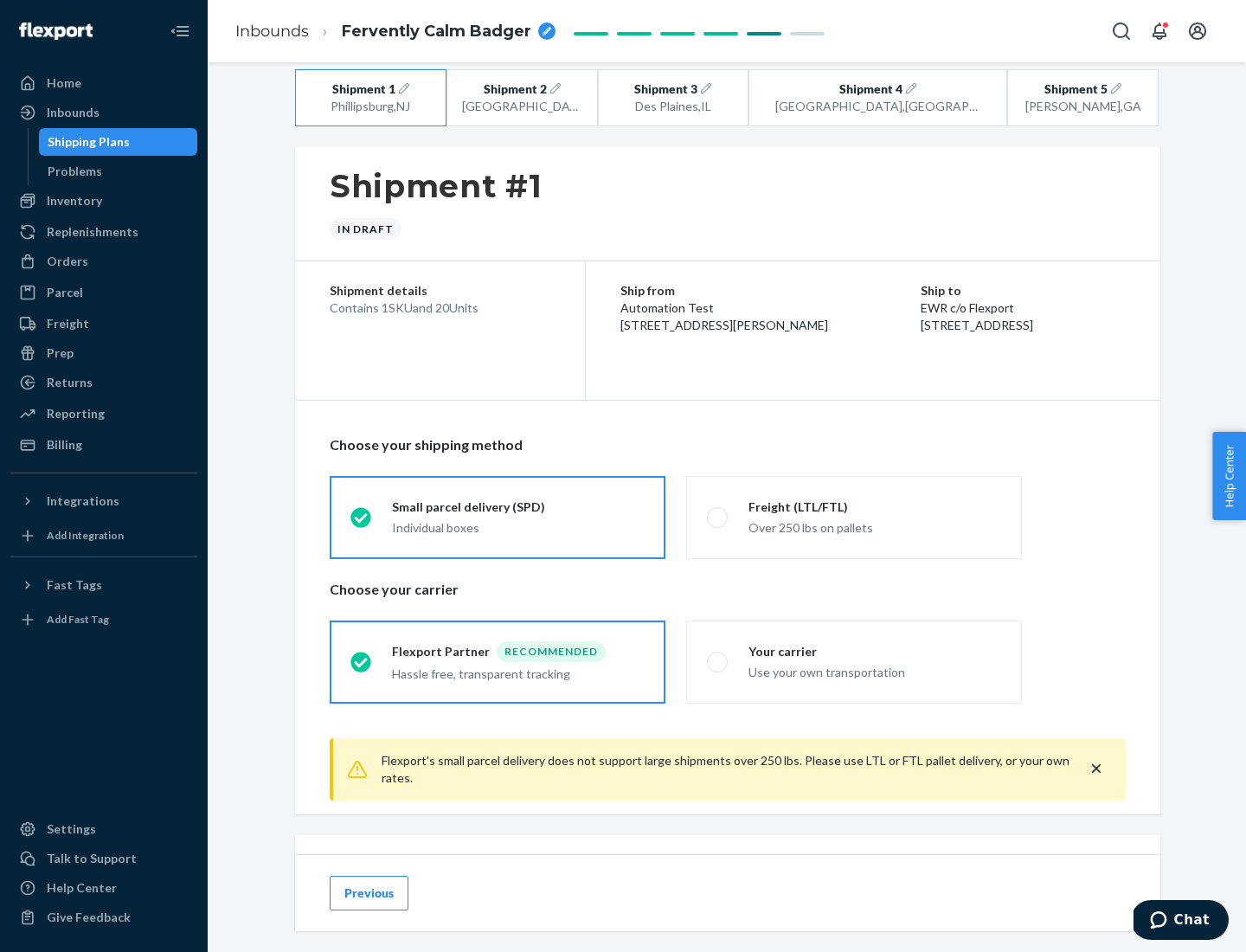
click at [875, 506] on div "Freight (LTL/FTL)" at bounding box center [874, 507] width 252 height 17
click at [718, 511] on input "Freight (LTL/FTL) Over 250 lbs on pallets" at bounding box center [712, 517] width 11 height 11
radio input "true"
radio input "false"
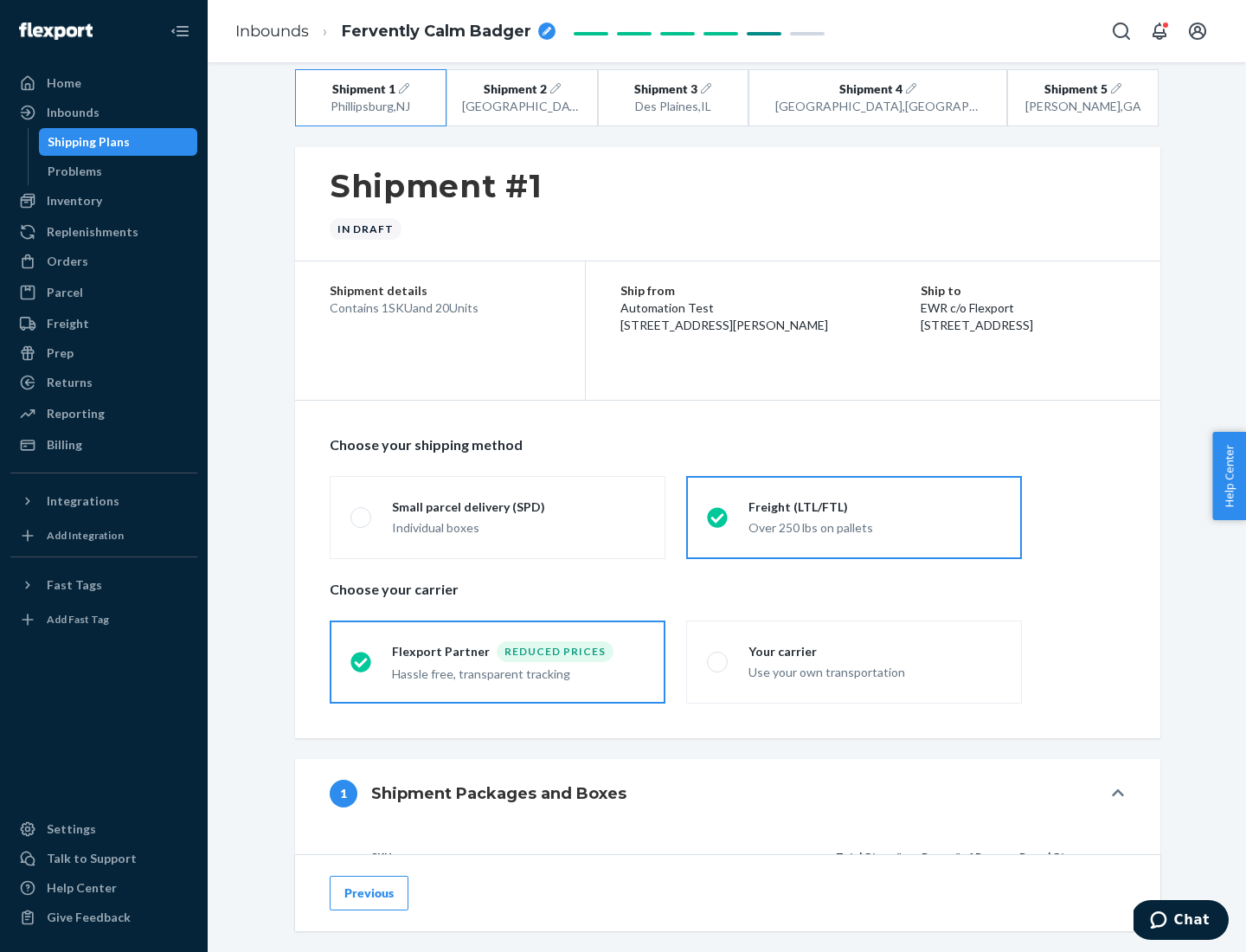
scroll to position [164, 0]
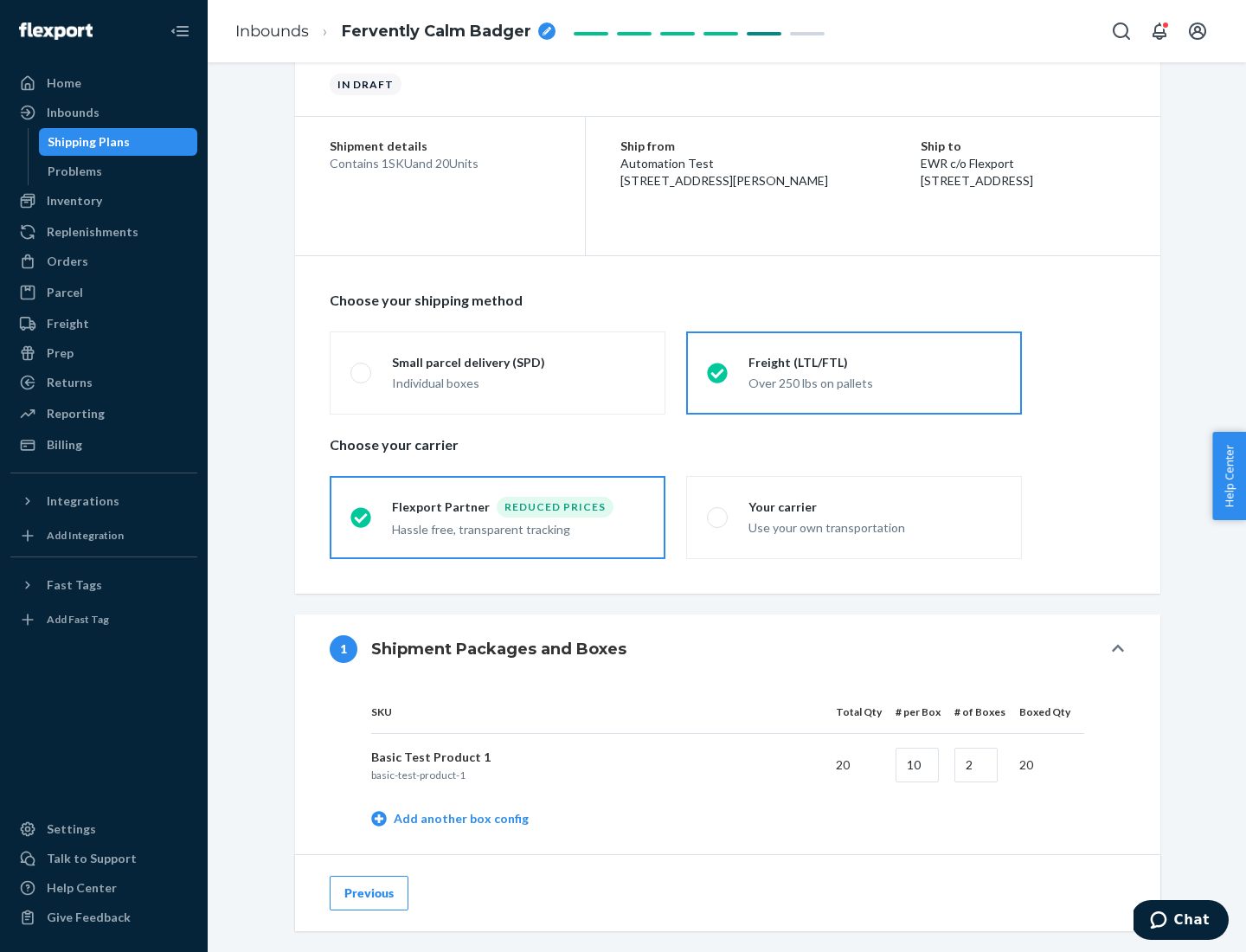
click at [875, 506] on div "Your carrier" at bounding box center [874, 507] width 252 height 17
click at [718, 511] on input "Your carrier Use your own transportation" at bounding box center [712, 517] width 11 height 11
radio input "true"
radio input "false"
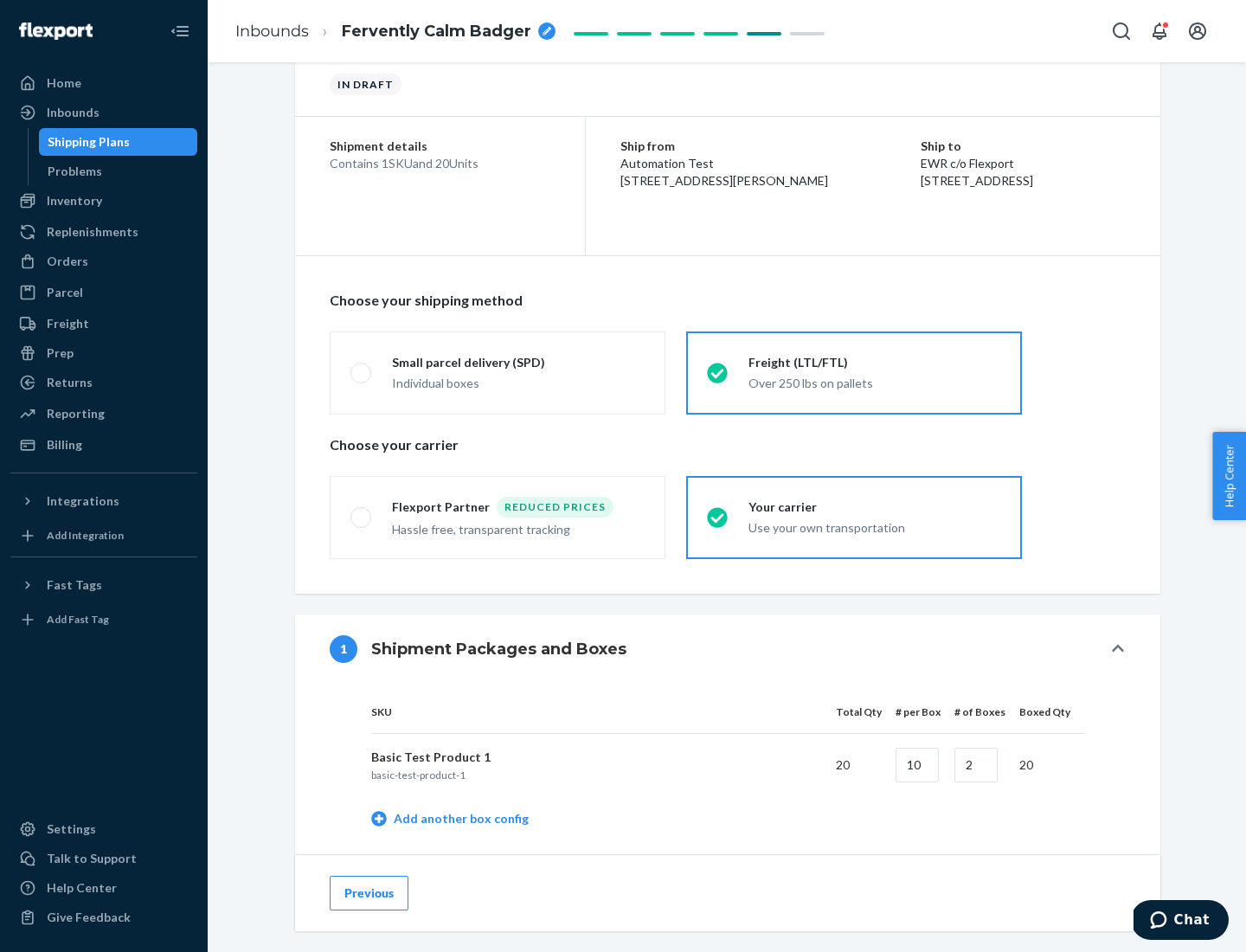
scroll to position [547, 0]
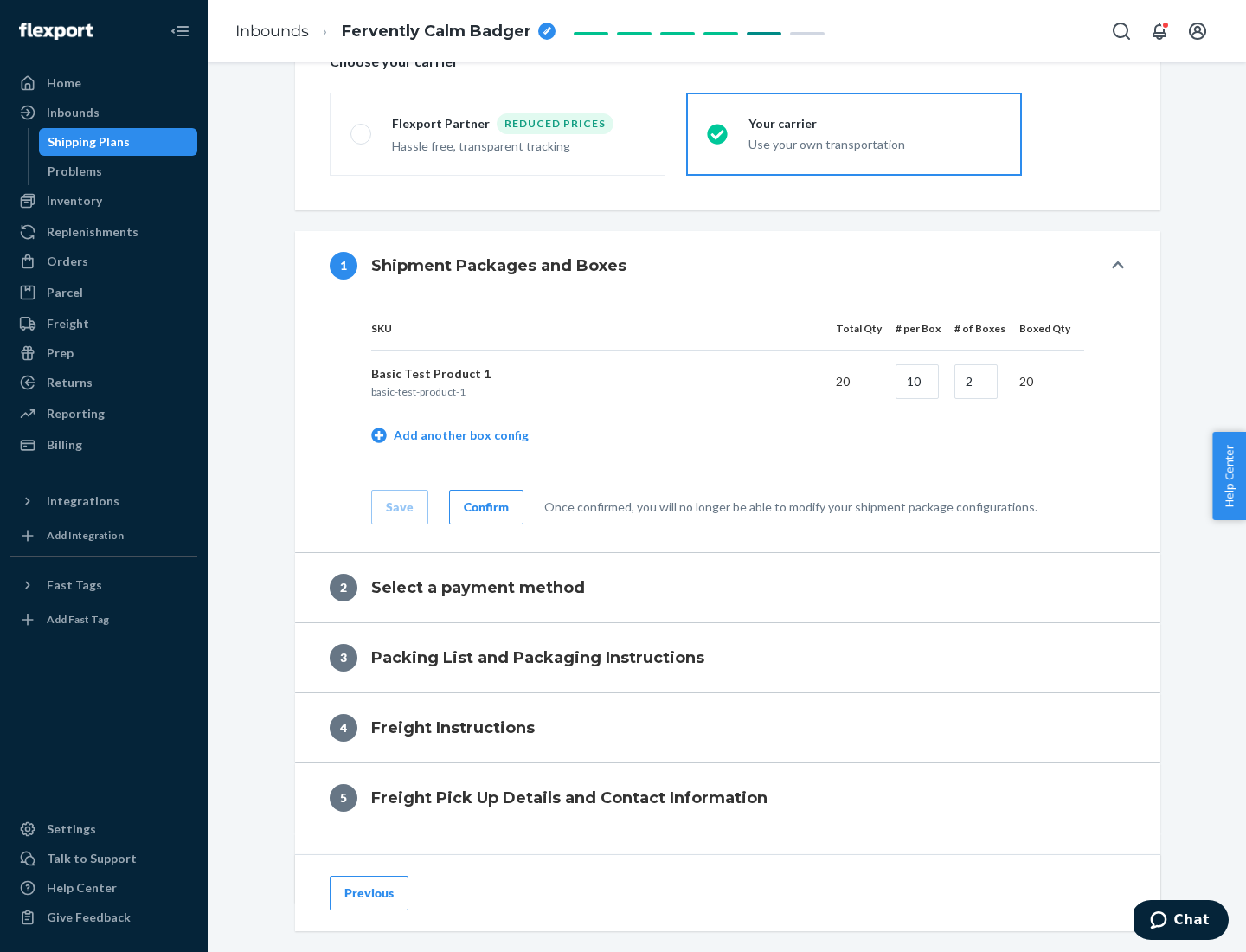
click at [483, 506] on div "Confirm" at bounding box center [486, 507] width 45 height 17
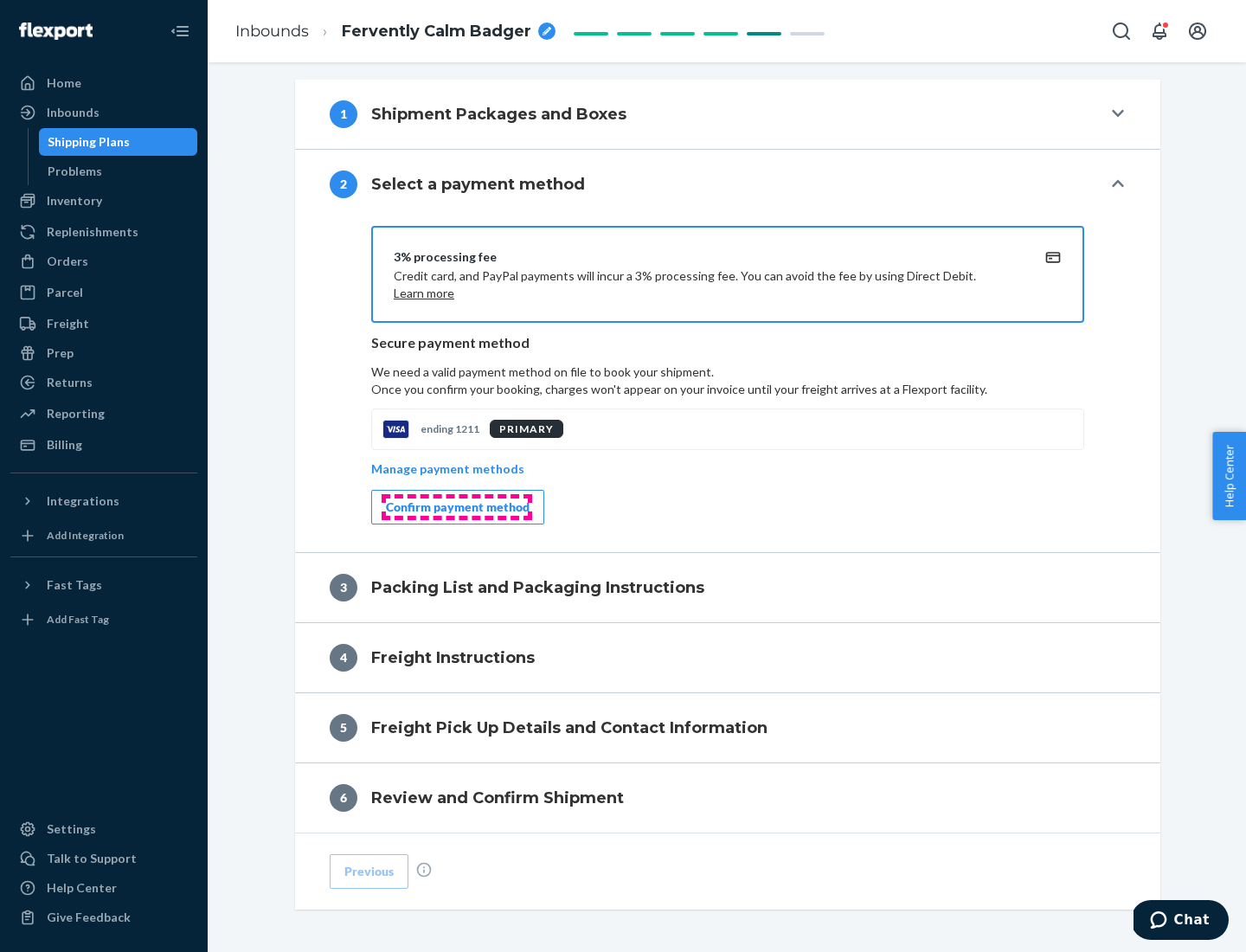
click at [456, 507] on div "Confirm payment method" at bounding box center [457, 507] width 144 height 17
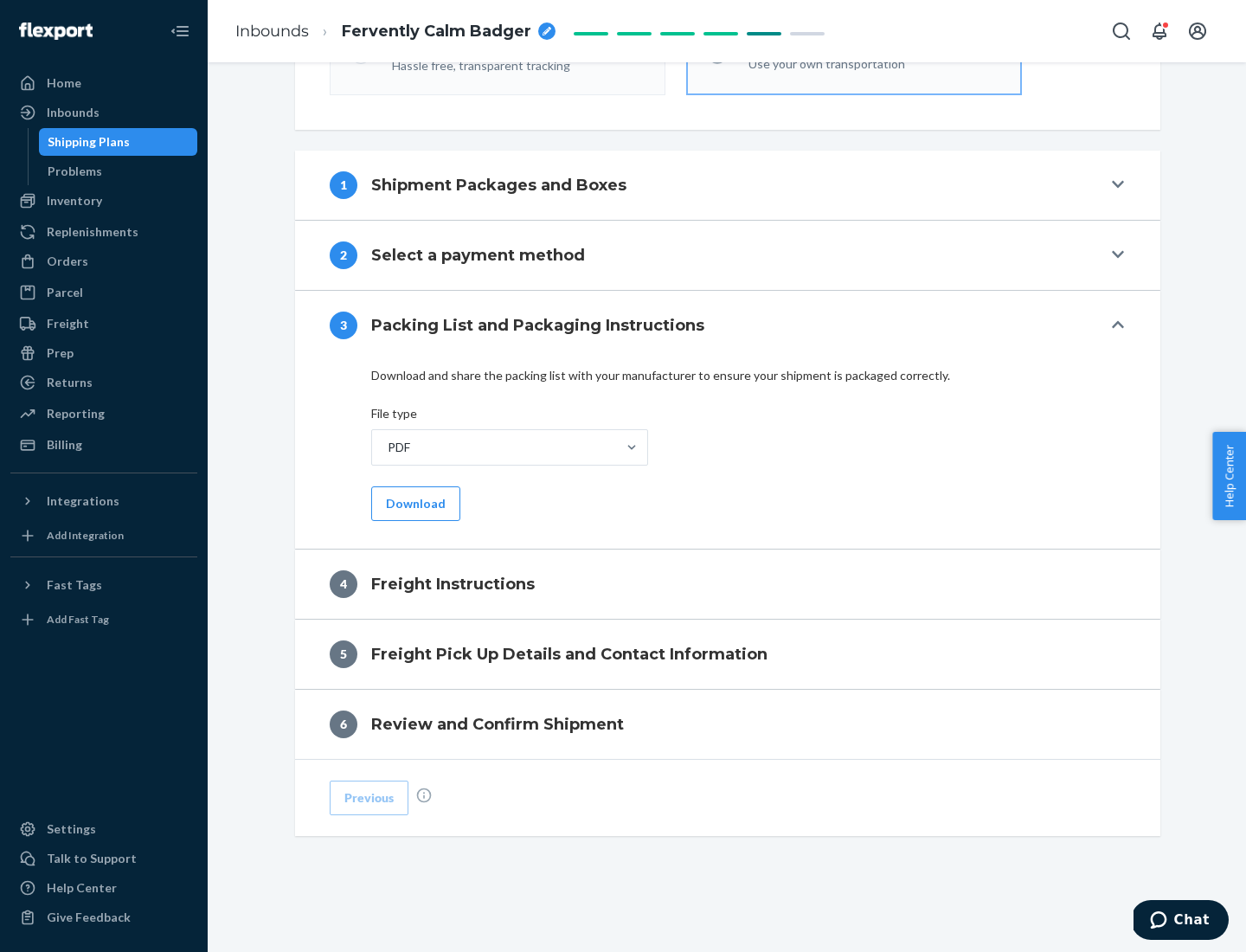
scroll to position [624, 0]
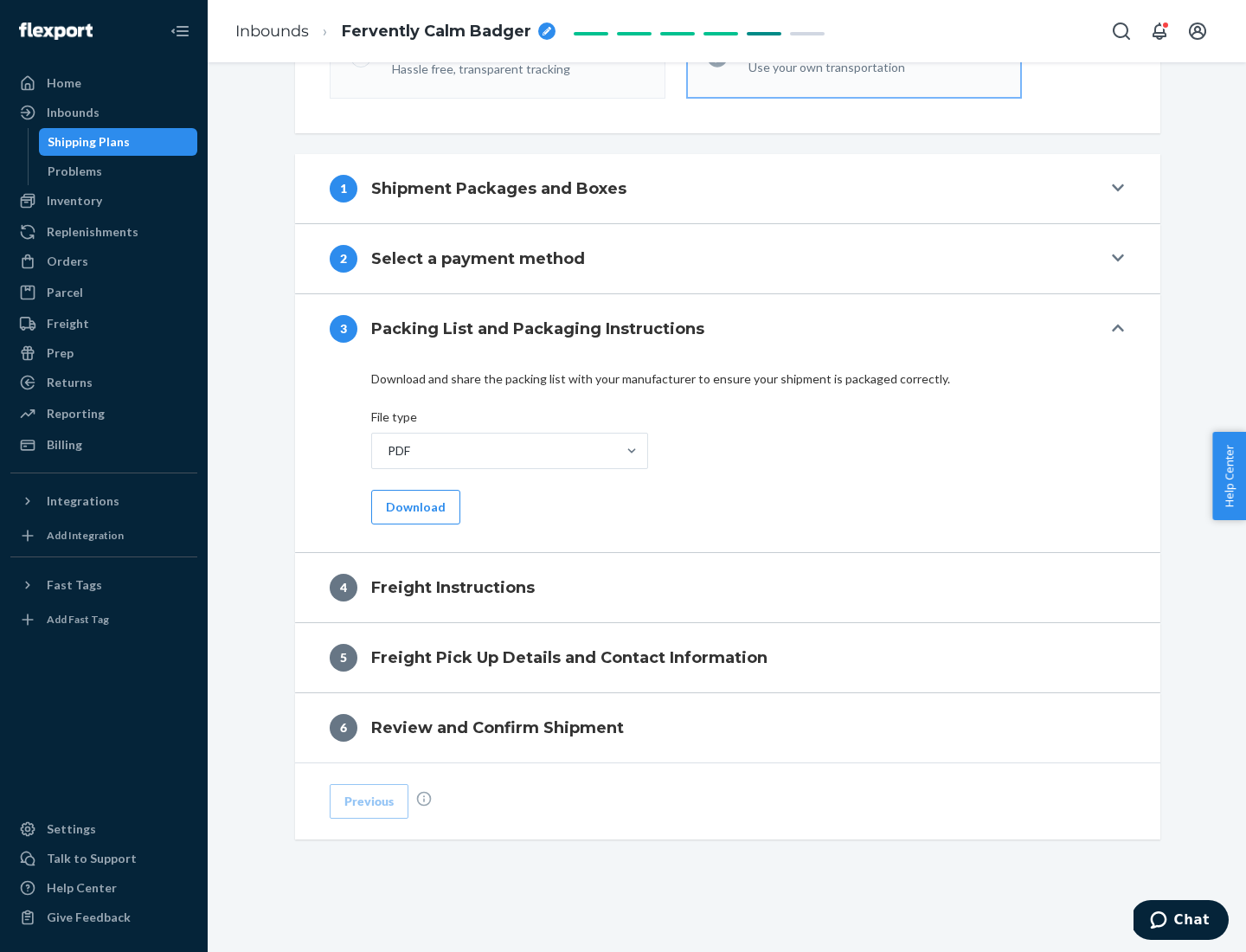
click at [414, 506] on button "Download" at bounding box center [415, 507] width 89 height 34
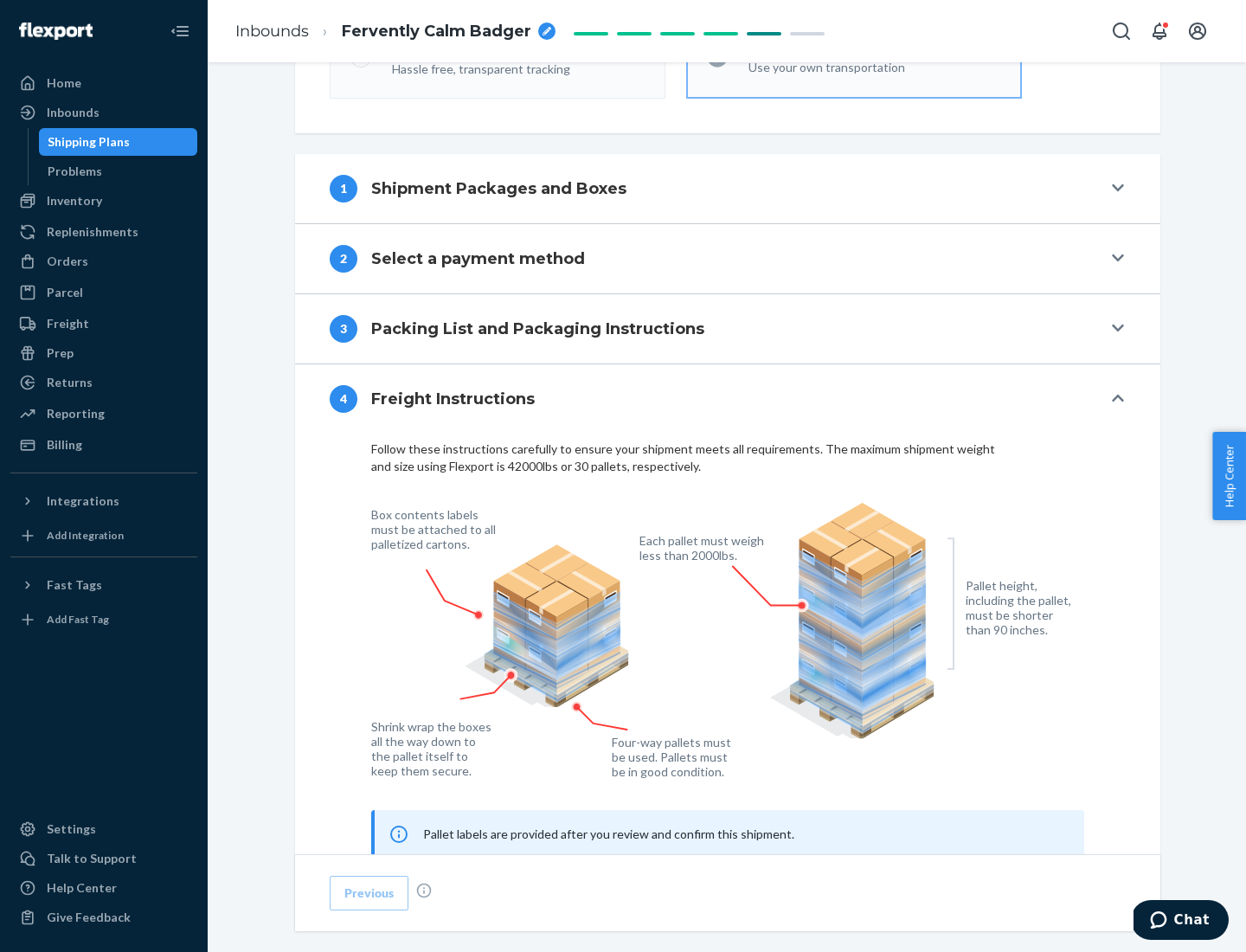
scroll to position [1046, 0]
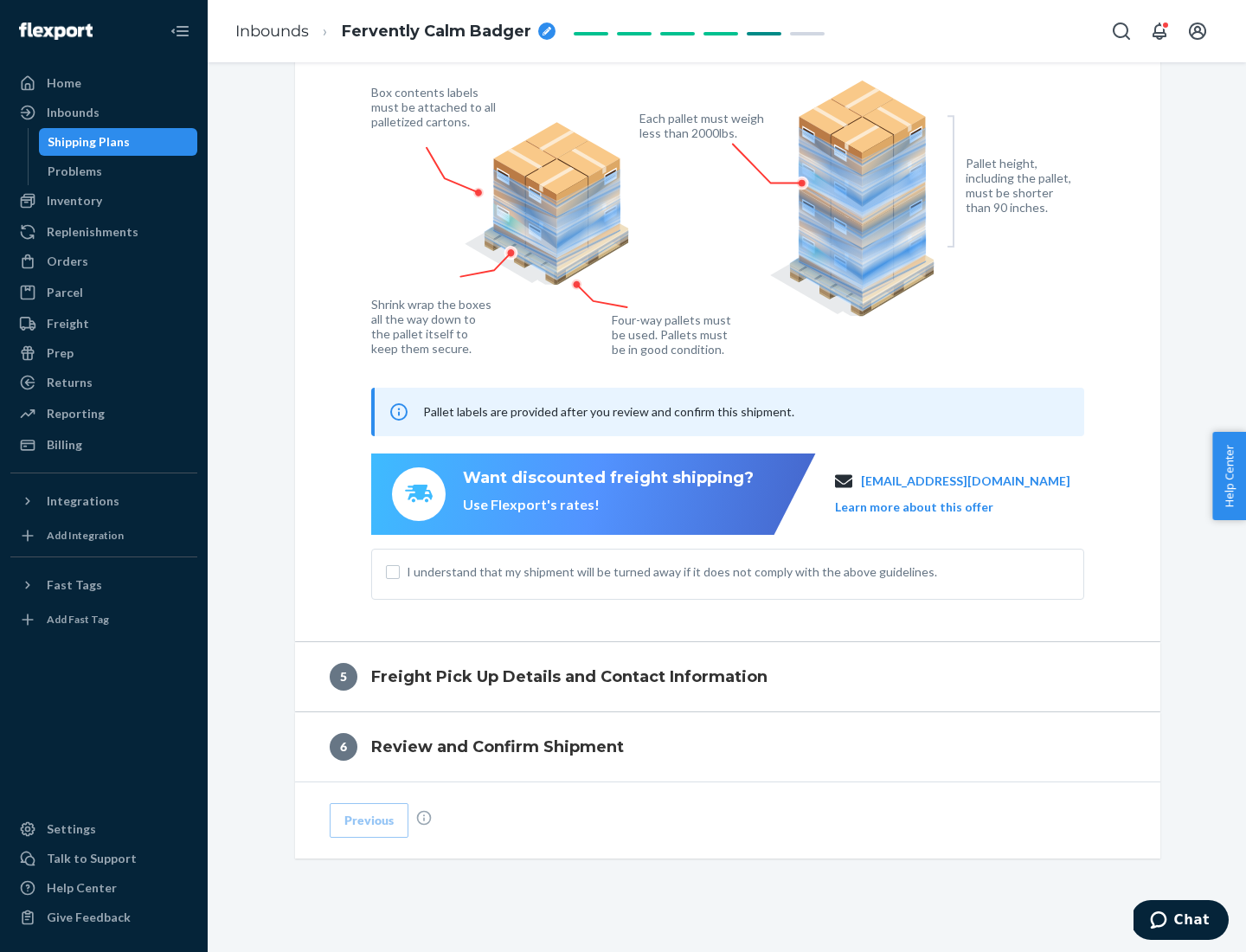
click at [935, 506] on button "Learn more about this offer" at bounding box center [914, 507] width 158 height 17
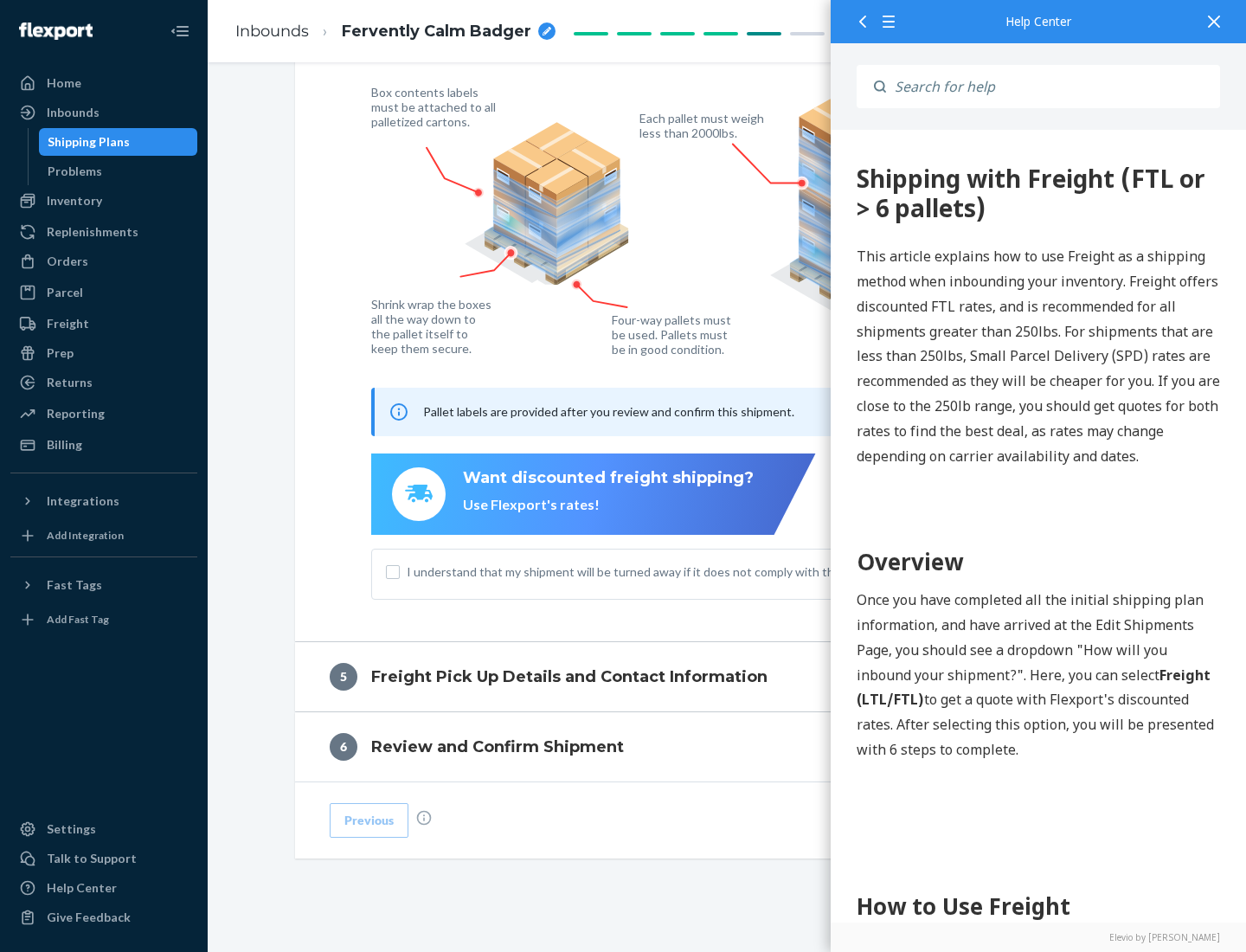
scroll to position [0, 0]
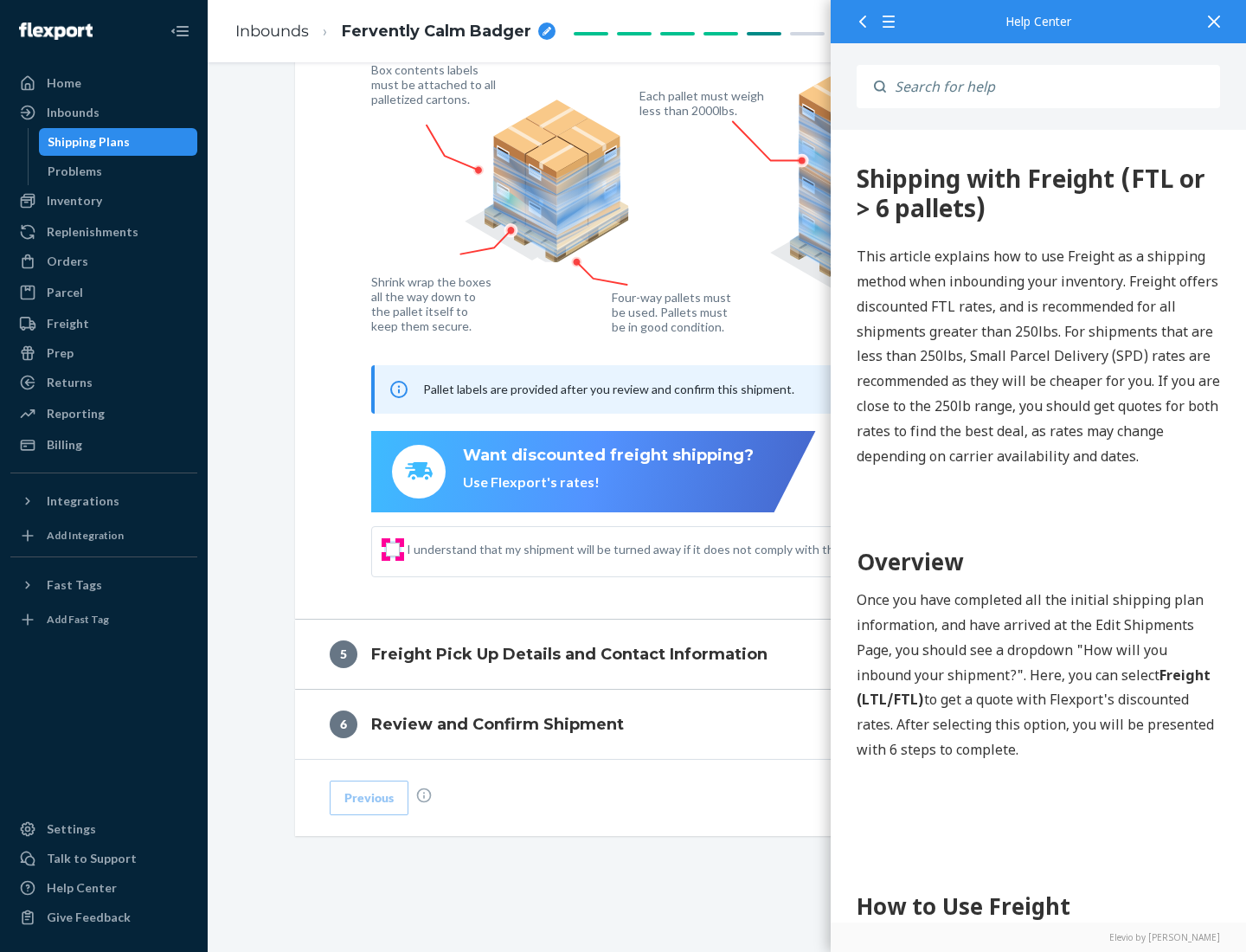
click at [393, 548] on input "I understand that my shipment will be turned away if it does not comply with th…" at bounding box center [392, 548] width 14 height 14
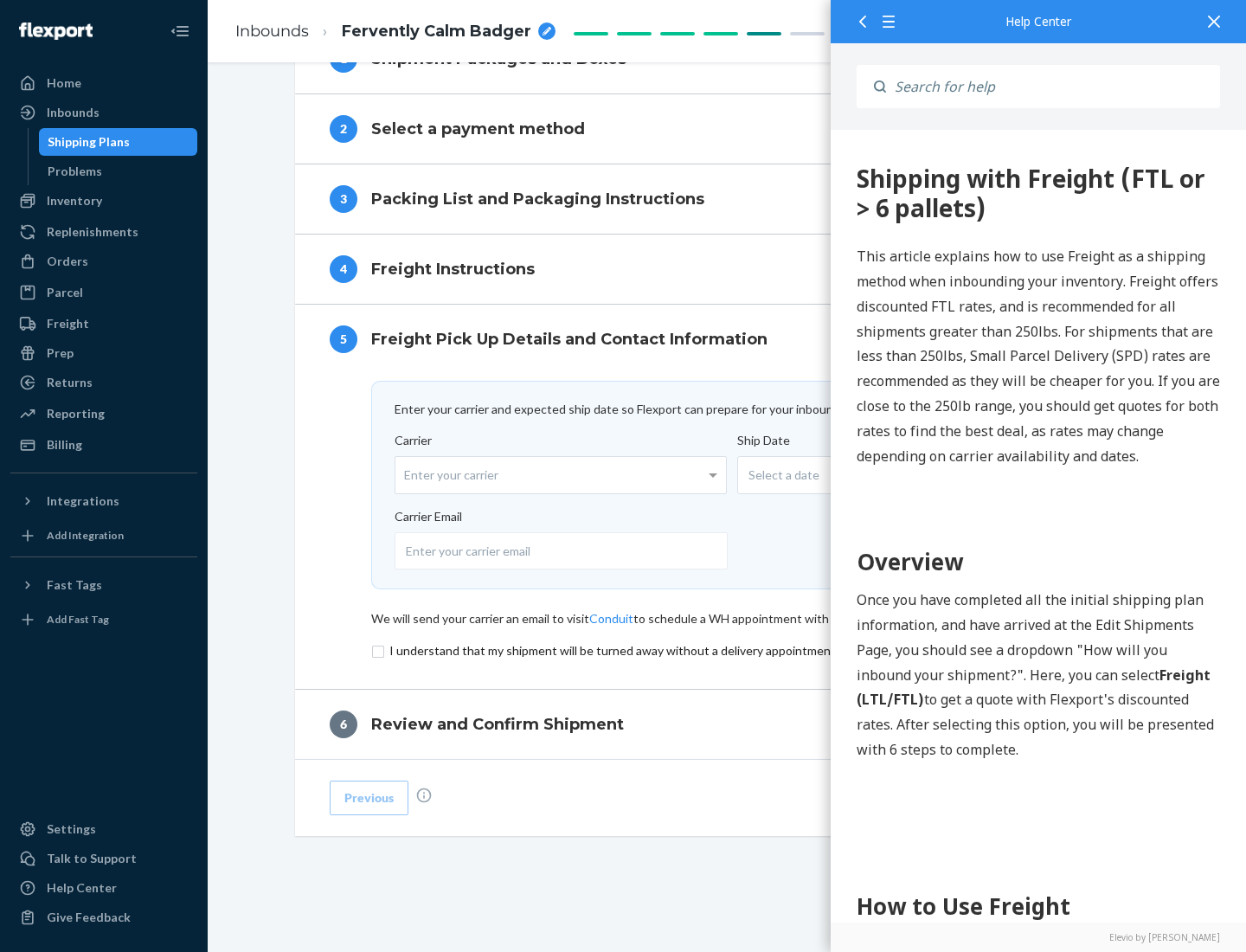
scroll to position [754, 0]
click at [728, 650] on input "checkbox" at bounding box center [728, 650] width 713 height 21
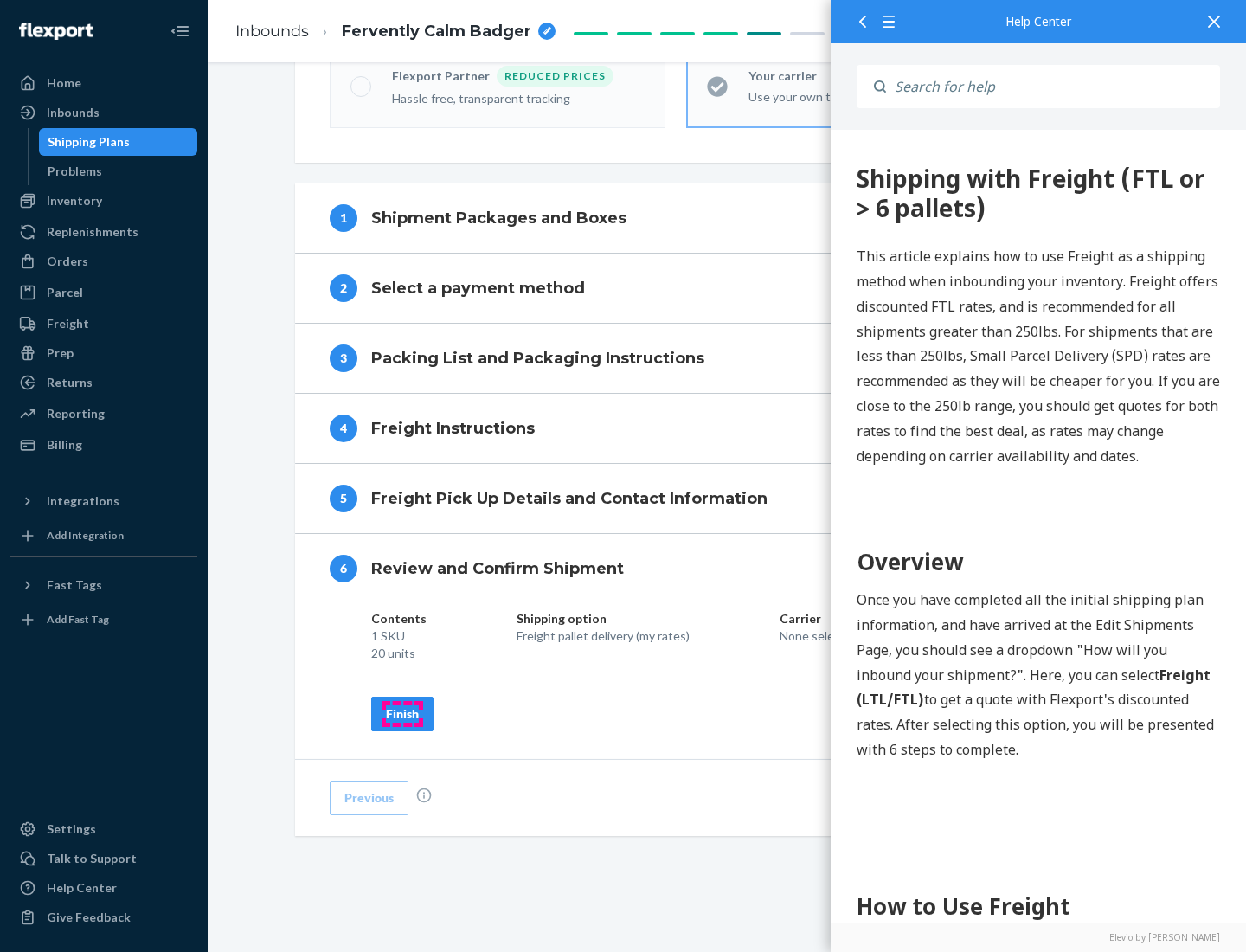
click at [403, 713] on div "Finish" at bounding box center [402, 713] width 33 height 17
